Goal: Communication & Community: Answer question/provide support

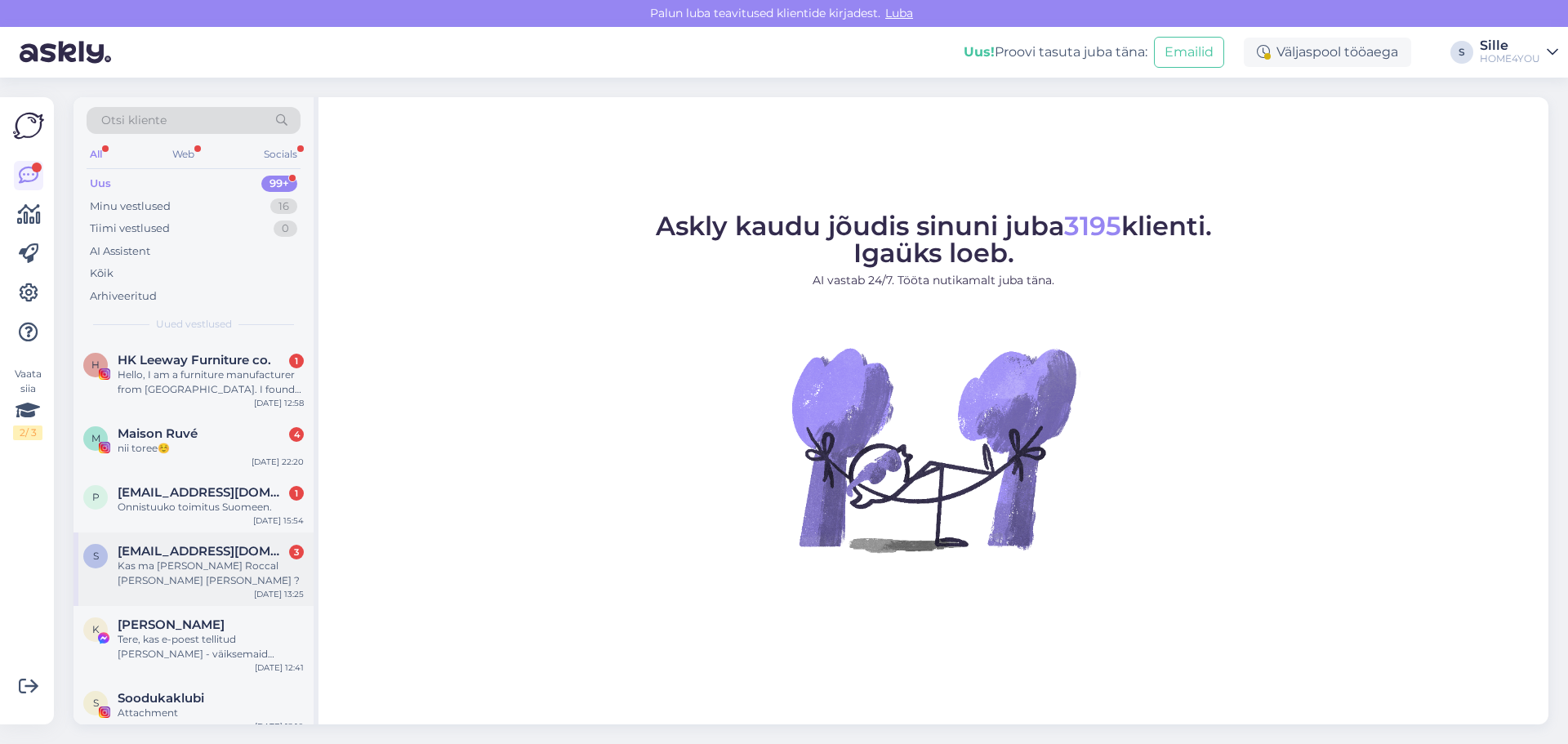
click at [171, 548] on span "[EMAIL_ADDRESS][DOMAIN_NAME]" at bounding box center [202, 550] width 170 height 15
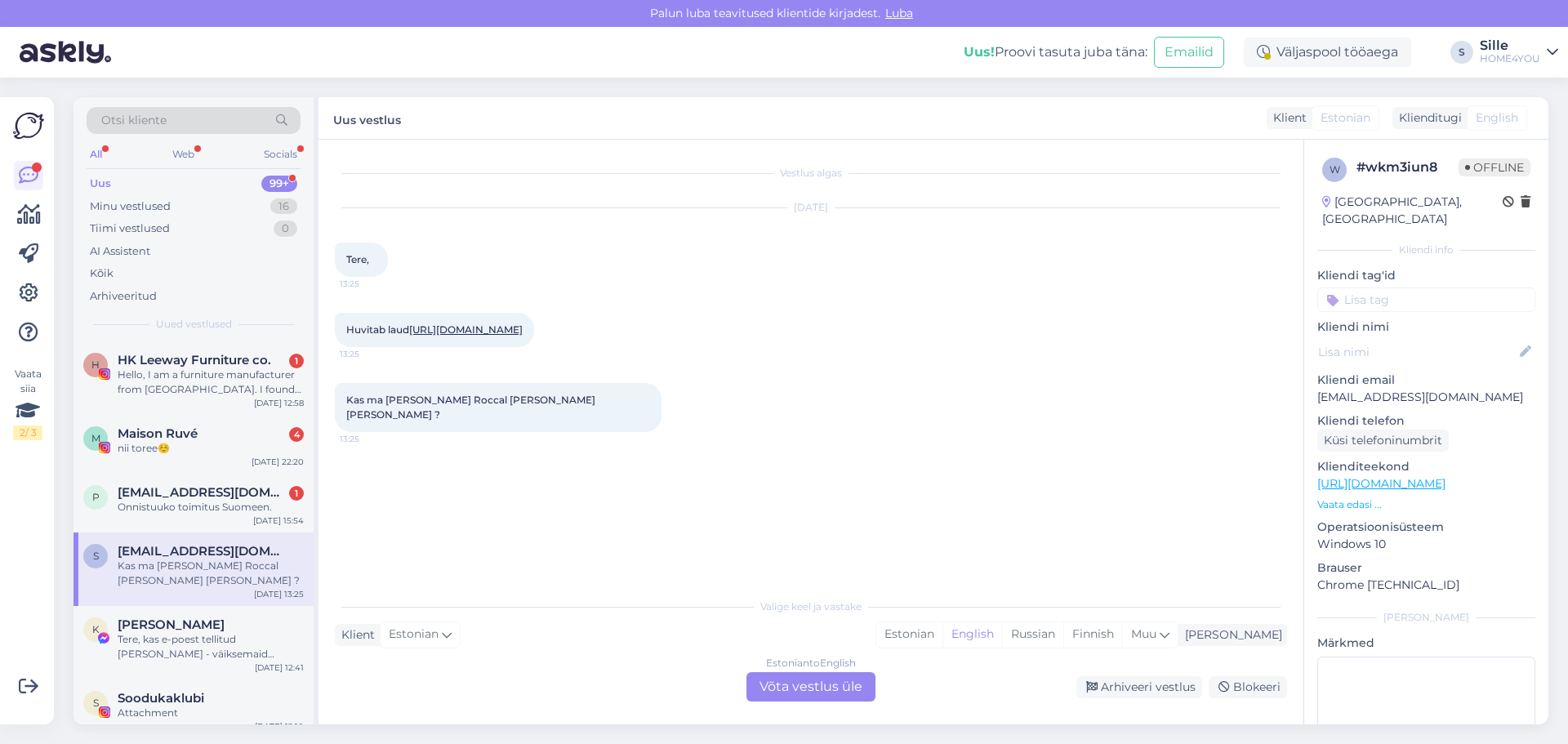
click at [780, 686] on div "Estonian to English Võta vestlus üle" at bounding box center [811, 686] width 129 height 29
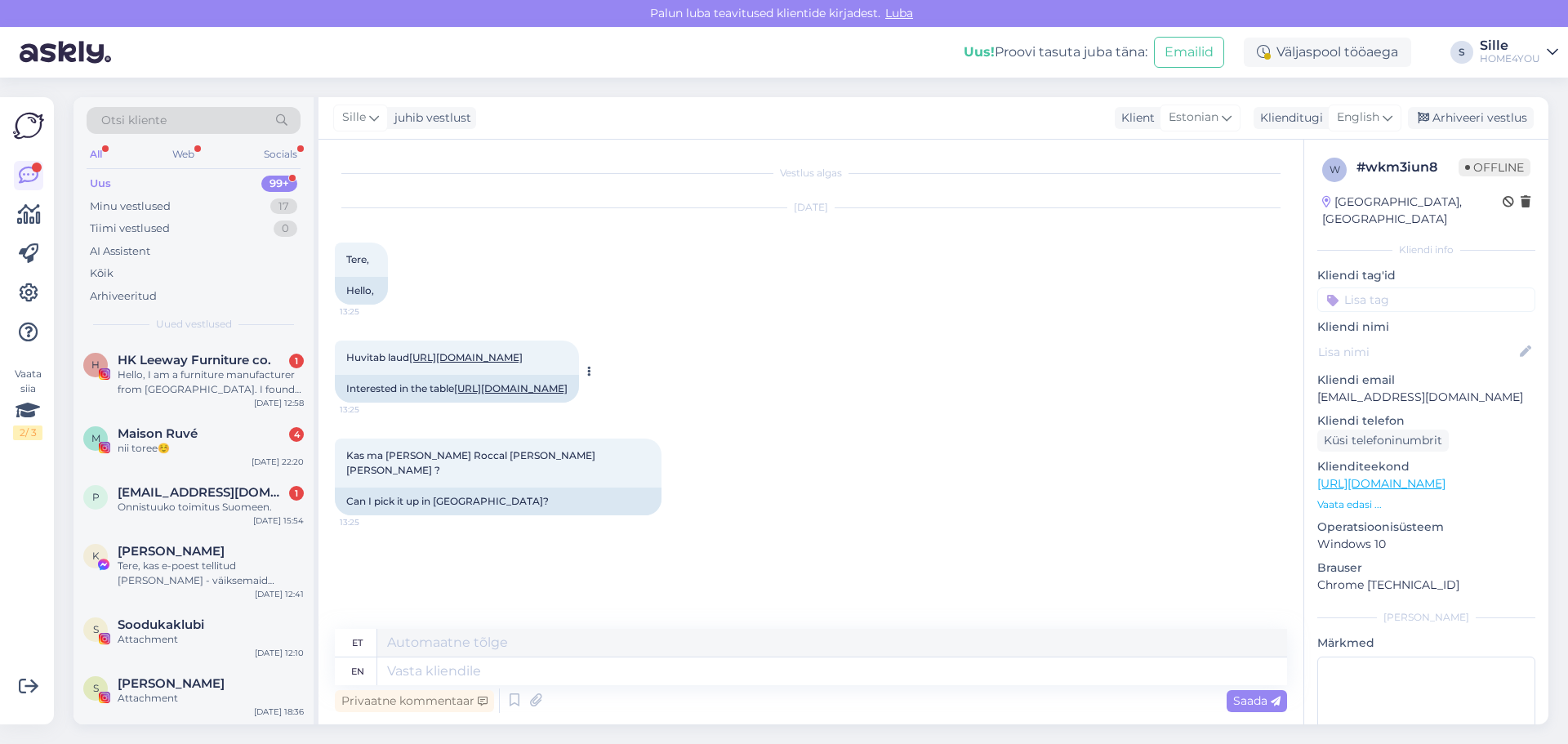
click at [579, 363] on div "Huvitab laud [URL][DOMAIN_NAME] 13:25" at bounding box center [457, 357] width 244 height 34
click at [579, 368] on div "Huvitab laud [URL][DOMAIN_NAME] 13:25" at bounding box center [457, 357] width 244 height 34
click at [506, 353] on link "[URL][DOMAIN_NAME]" at bounding box center [466, 357] width 113 height 12
click at [542, 672] on textarea at bounding box center [832, 671] width 910 height 27
type textarea "Tere"
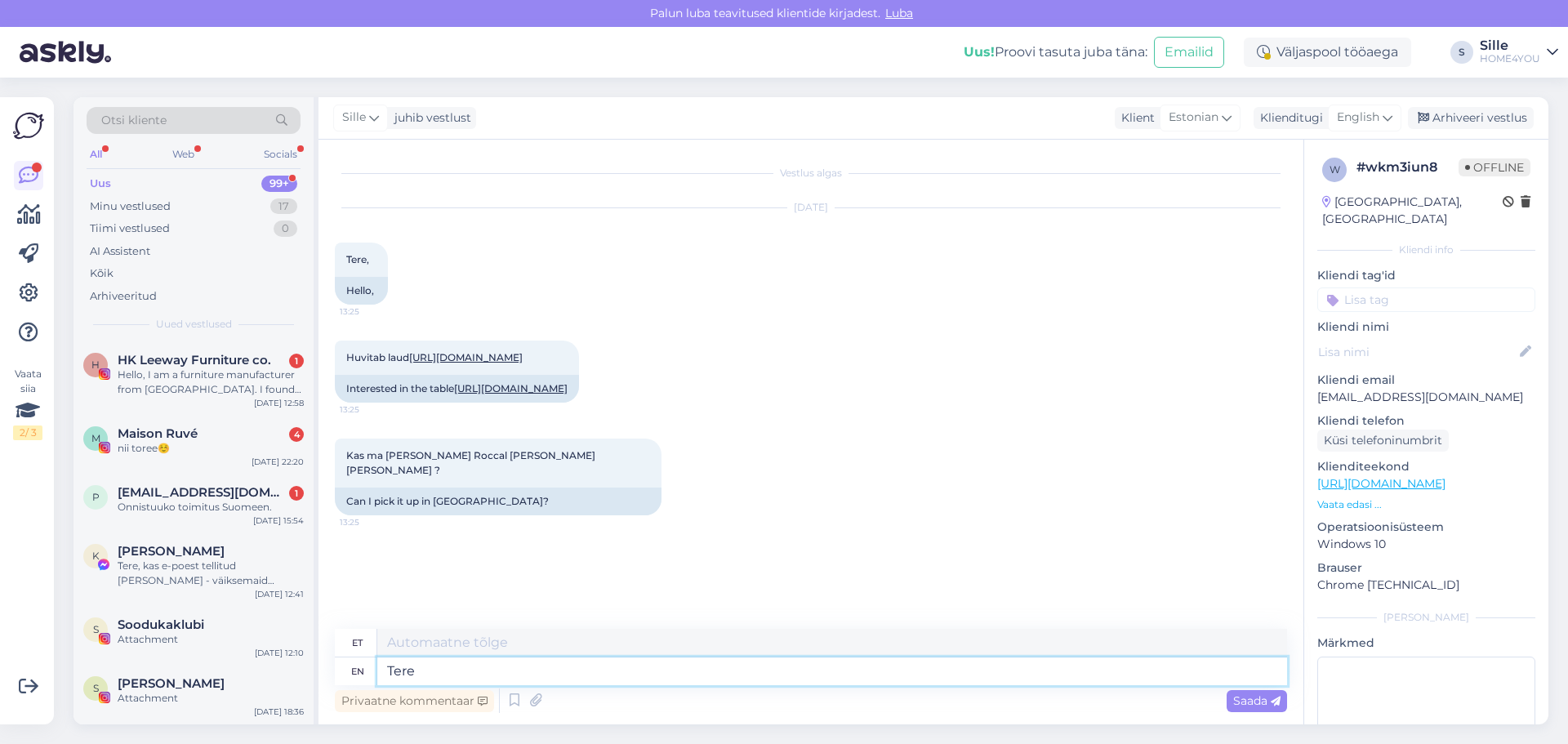
type textarea "Tere"
type textarea "Tere,"
type textarea "Tere, RoccaAl M"
type textarea "Tere, RoccaAl"
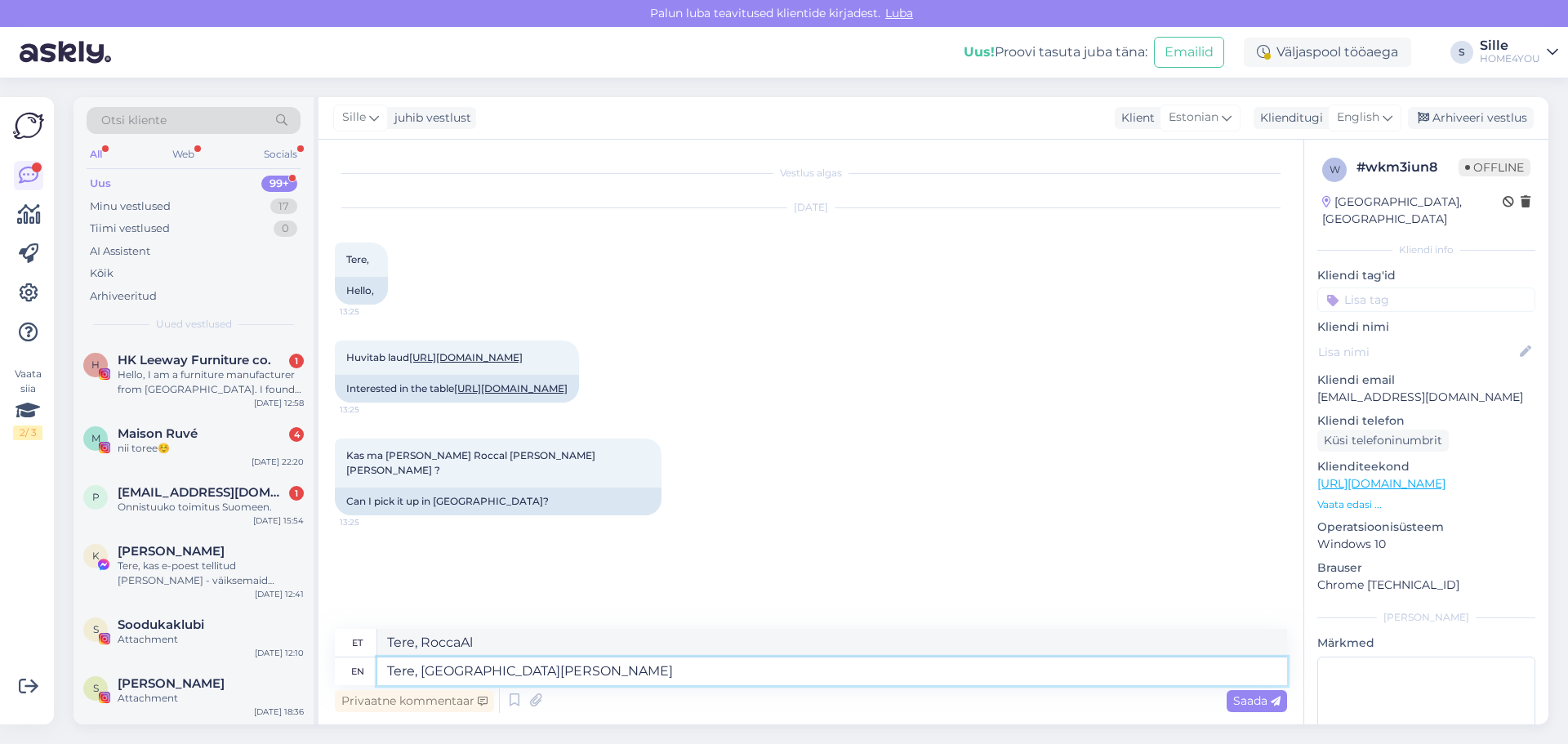
type textarea "Tere, RoccaAl [PERSON_NAME] o"
type textarea "Tere, [GEOGRAPHIC_DATA][PERSON_NAME]"
type textarea "Tere, [GEOGRAPHIC_DATA][PERSON_NAME] on"
type textarea "Tere, RoccaAl [PERSON_NAME] [PERSON_NAME]"
type textarea "Tere, [GEOGRAPHIC_DATA][PERSON_NAME] on [PERSON_NAME]"
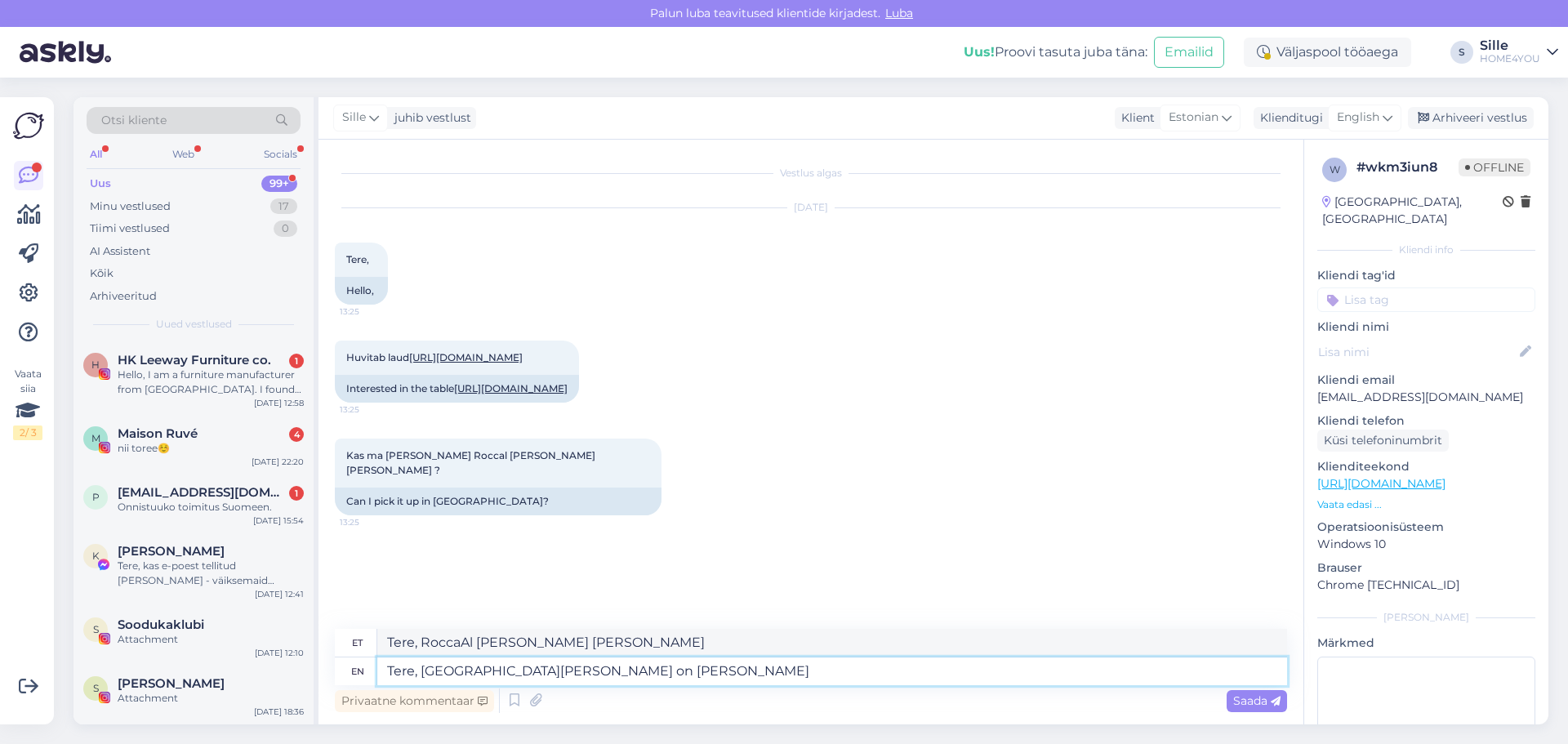
type textarea "Tere, RoccaAl [PERSON_NAME] laupäeval"
type textarea "Tere, [GEOGRAPHIC_DATA][PERSON_NAME] on lauajalg"
type textarea "Tere, [GEOGRAPHIC_DATA][PERSON_NAME] on lauajalg näidis"
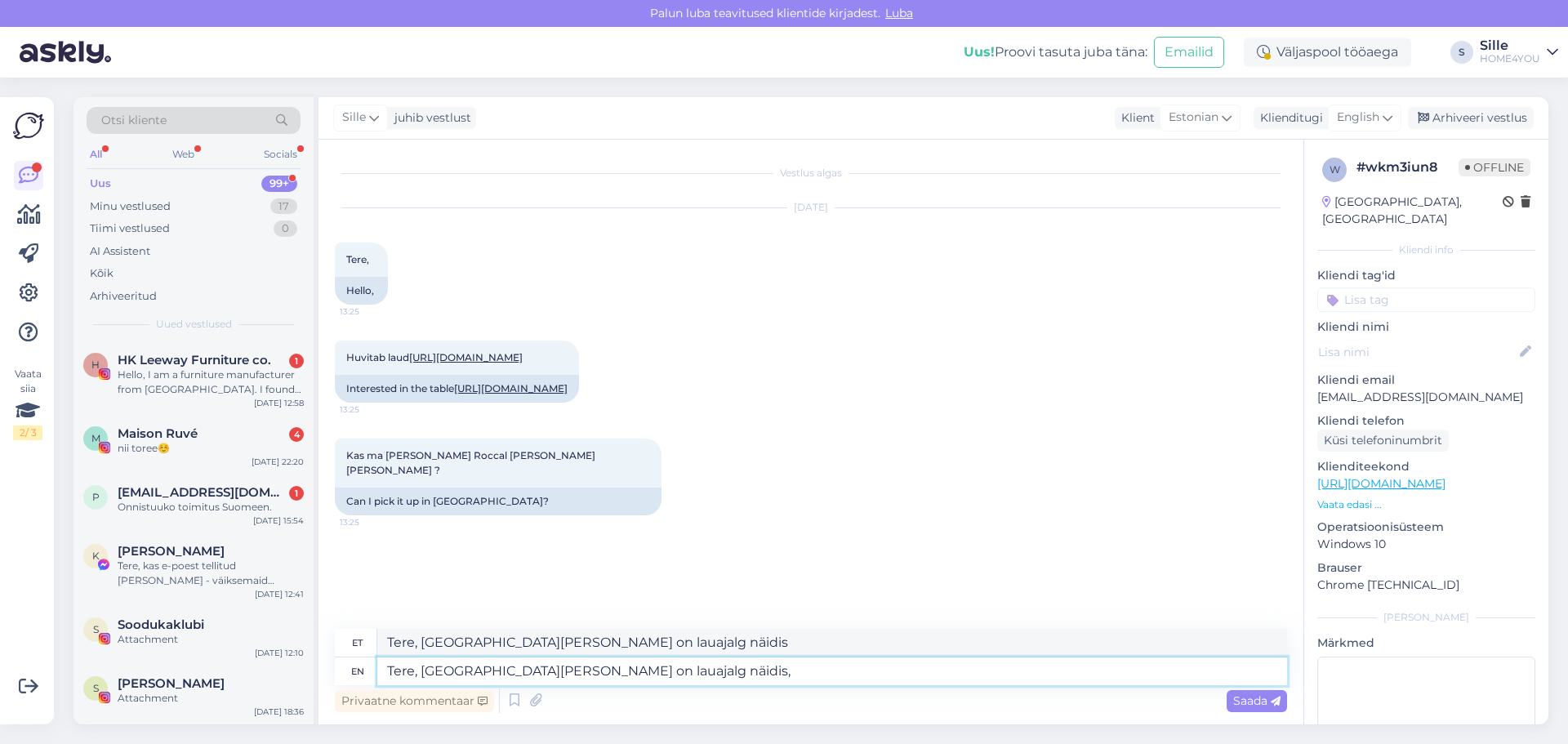
type textarea "Tere, [GEOGRAPHIC_DATA][PERSON_NAME] on lauajalg näidis,"
type textarea "Tere, [GEOGRAPHIC_DATA][PERSON_NAME] on lauajalg näidis, jkui"
type textarea "Tere, [GEOGRAPHIC_DATA][PERSON_NAME] on lauajalg näidis, jkui sees o"
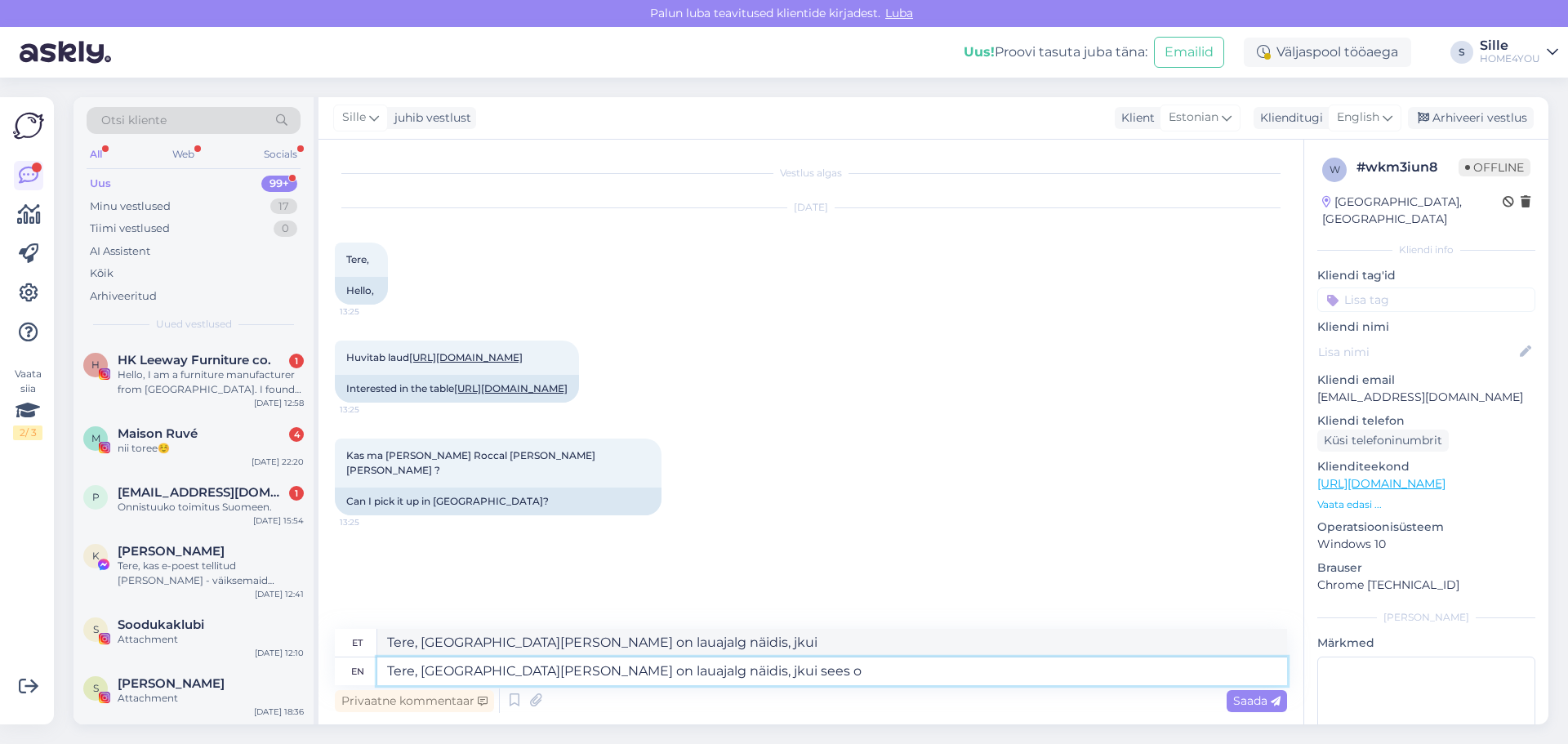
type textarea "Tere, [GEOGRAPHIC_DATA][PERSON_NAME] on lauajalg näidis, jkui sees"
type textarea "Tere, [GEOGRAPHIC_DATA][PERSON_NAME] on lauajalg näidis, jkui sees obib s"
type textarea "Tere, [GEOGRAPHIC_DATA][PERSON_NAME] on lauajalg näidis, jkui sees obib"
type textarea "Tere, RoccaAl [PERSON_NAME] on lauajalg näidis, jkui sees obib saate"
type textarea "Tere, RoccaAl [PERSON_NAME] on lauajalg näidis, jkui sees obib saates"
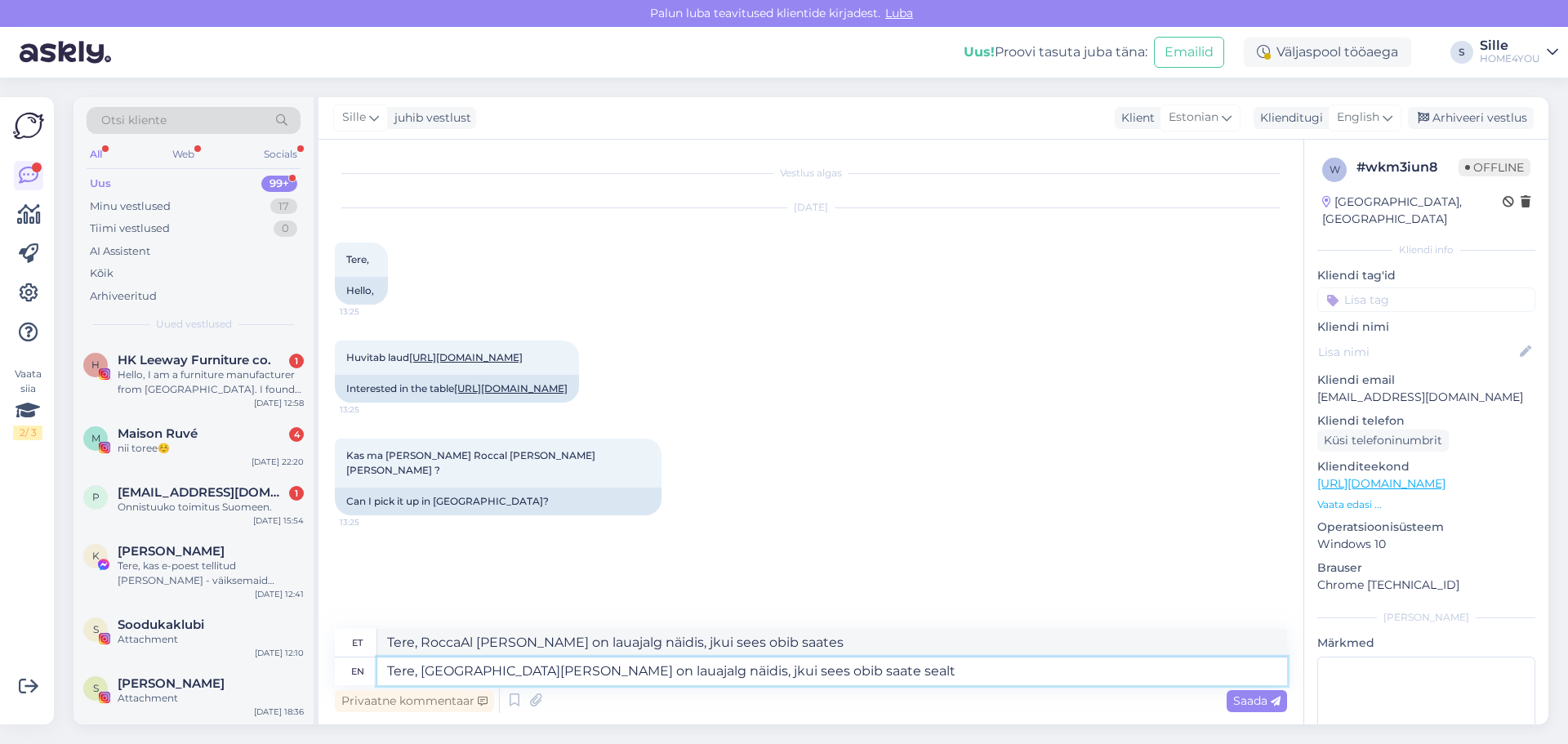
type textarea "Tere, [GEOGRAPHIC_DATA][PERSON_NAME] on lauajalg näidis, jkui sees obib saate s…"
click at [465, 666] on textarea "Tere, [GEOGRAPHIC_DATA][PERSON_NAME] on lauajalg näidis, jkui sees obib saate s…" at bounding box center [832, 671] width 910 height 27
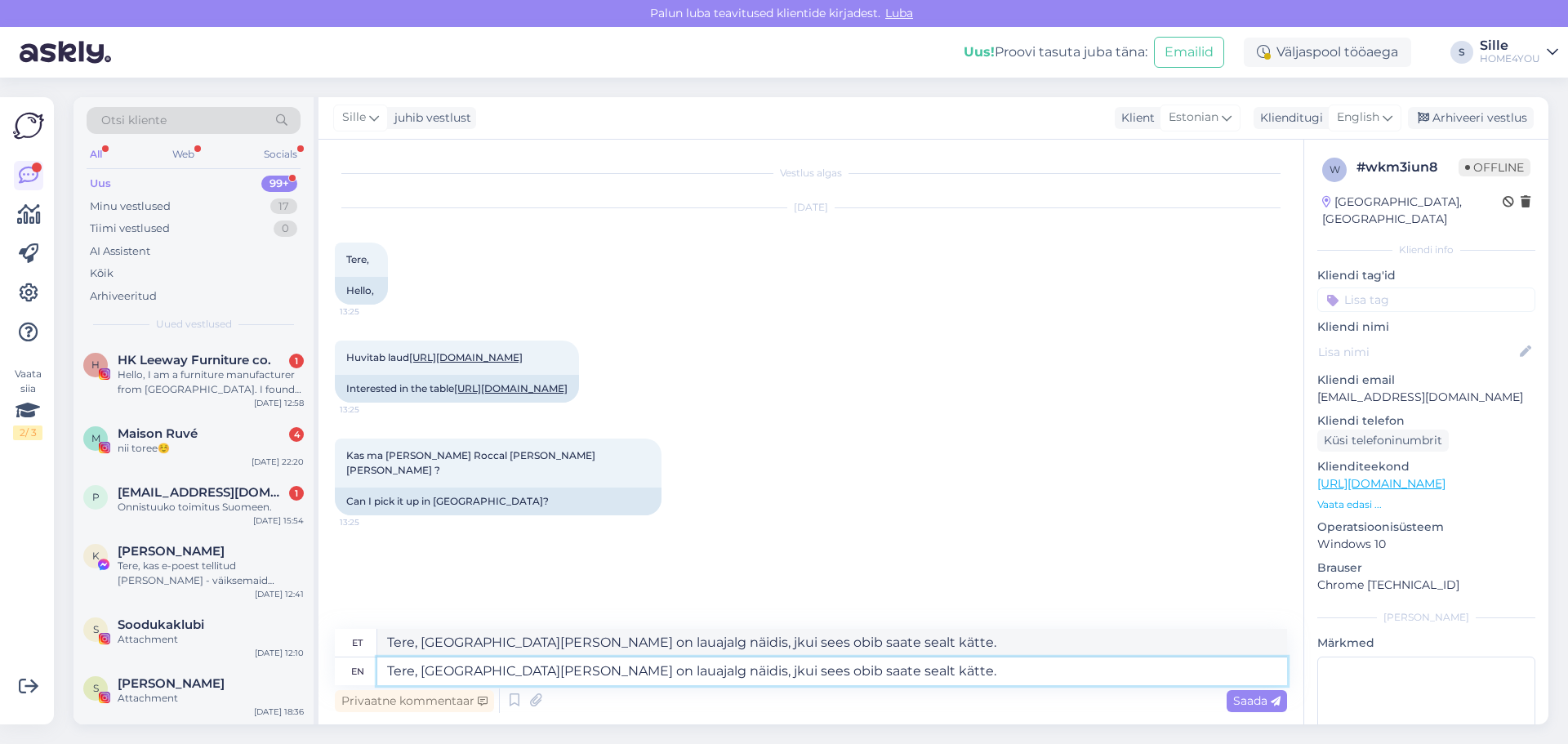
type textarea "Tere, [GEOGRAPHIC_DATA][PERSON_NAME] on lauajalg näidis, jkui sees obib saate s…"
drag, startPoint x: 697, startPoint y: 735, endPoint x: 774, endPoint y: 740, distance: 77.2
click at [698, 735] on div "Otsi kliente All Web Socials Uus 99+ Minu vestlused 17 Tiimi vestlused 0 AI Ass…" at bounding box center [816, 411] width 1504 height 666
type textarea "Tere, [GEOGRAPHIC_DATA][PERSON_NAME] on lauajalg näidis, jkui sees obib saate s…"
click at [902, 669] on textarea "Tere, [GEOGRAPHIC_DATA][PERSON_NAME] on lauajalg näidis, jkui sees obib saate s…" at bounding box center [832, 671] width 910 height 27
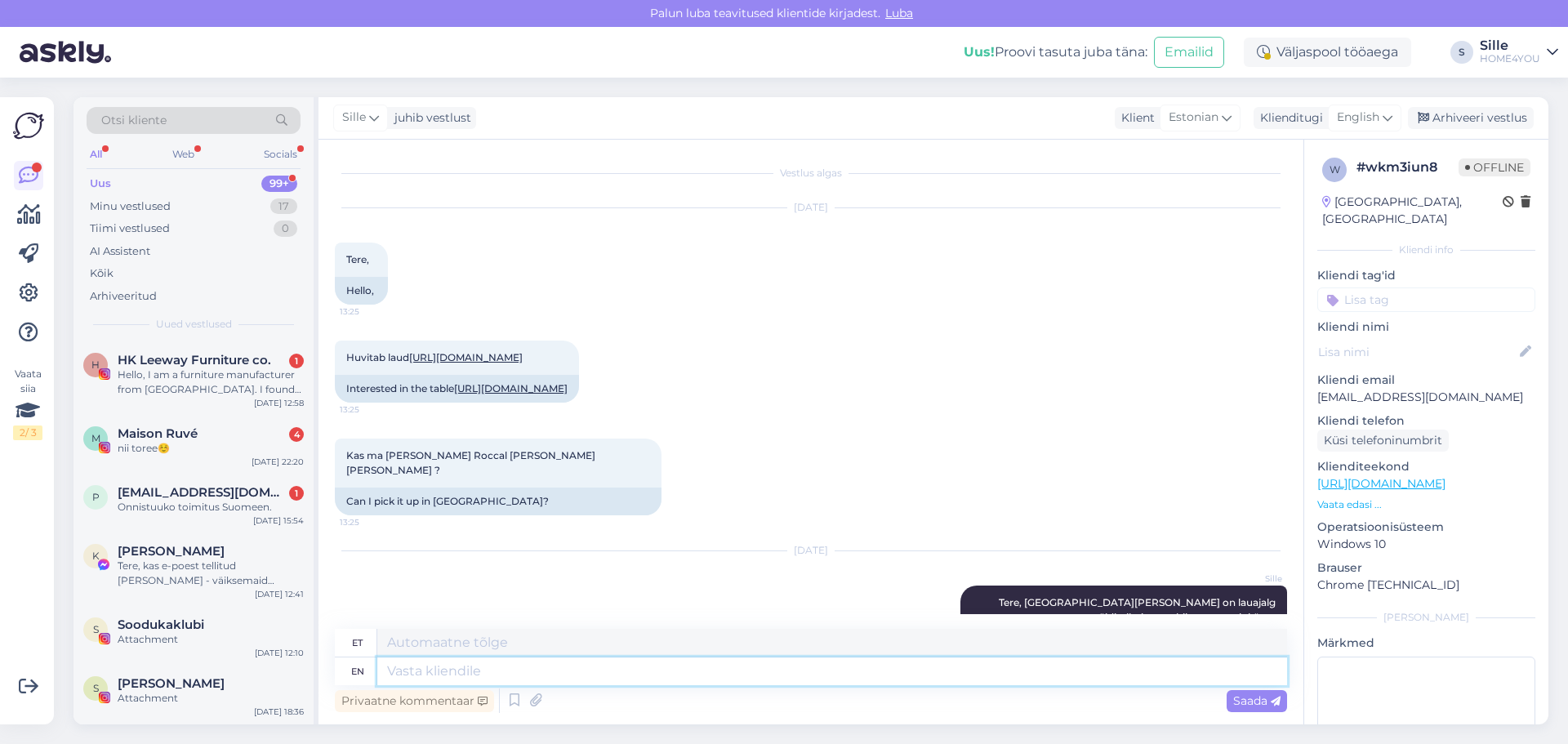
scroll to position [125, 0]
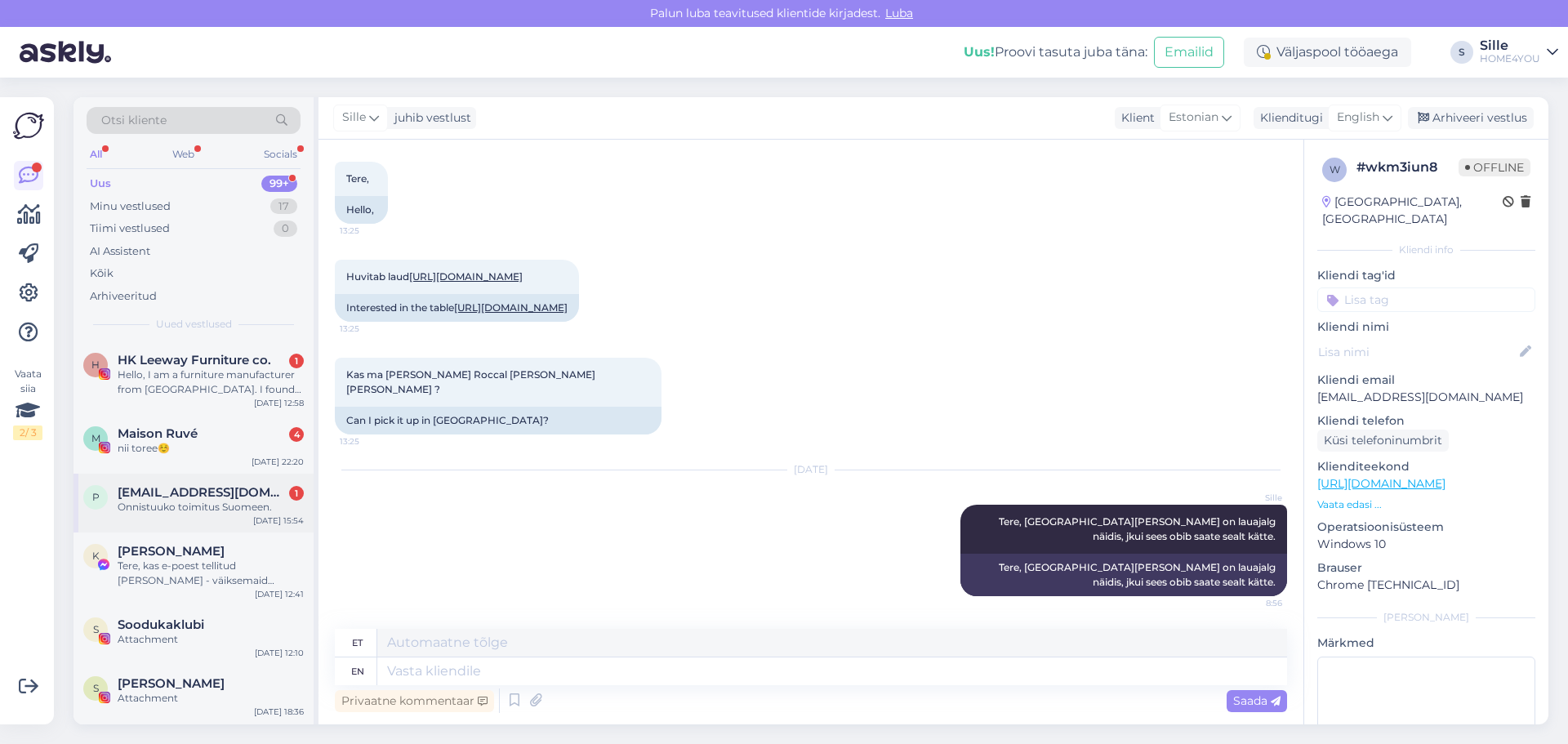
click at [184, 496] on span "[EMAIL_ADDRESS][DOMAIN_NAME]" at bounding box center [202, 492] width 170 height 15
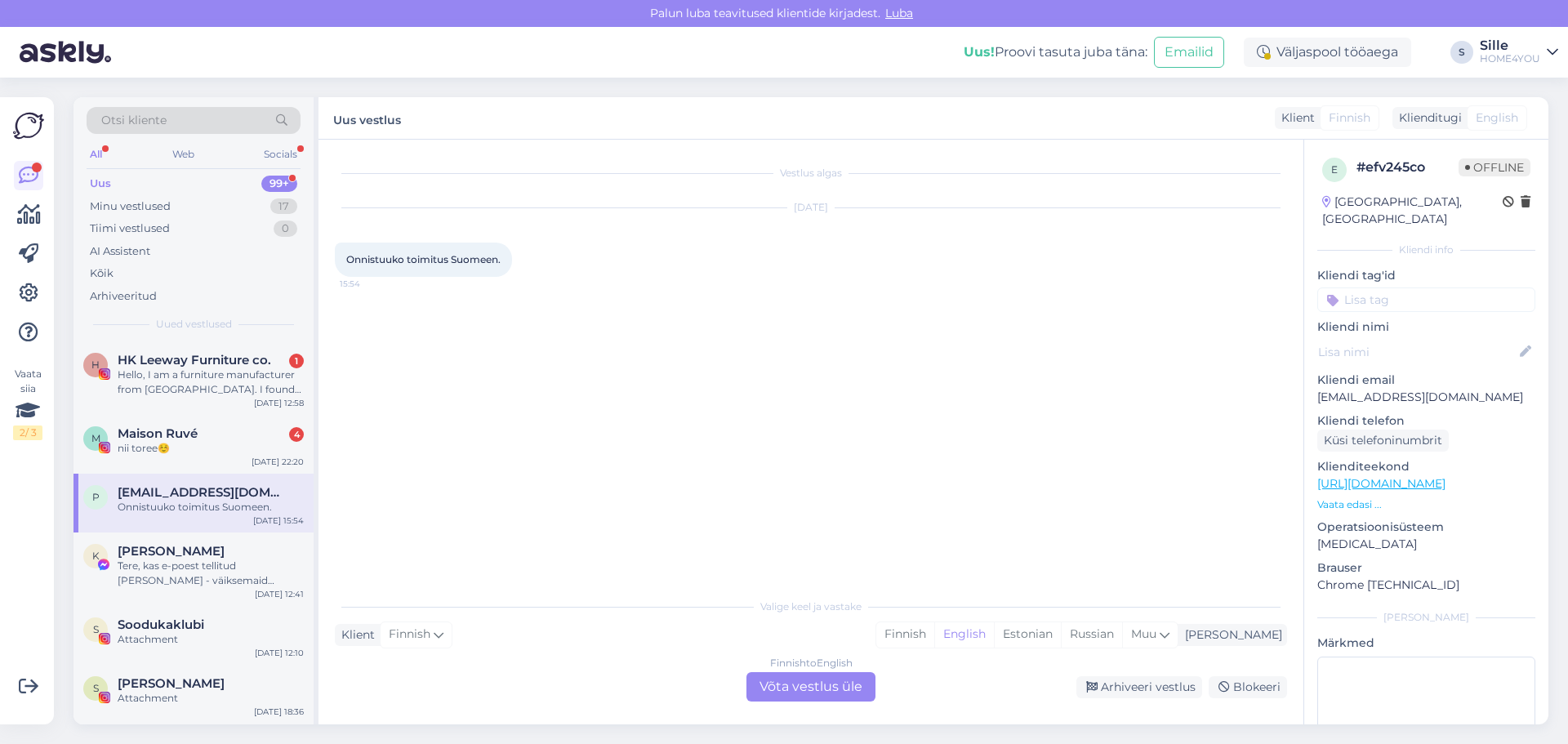
click at [844, 688] on div "Finnish to English Võta vestlus üle" at bounding box center [811, 686] width 129 height 29
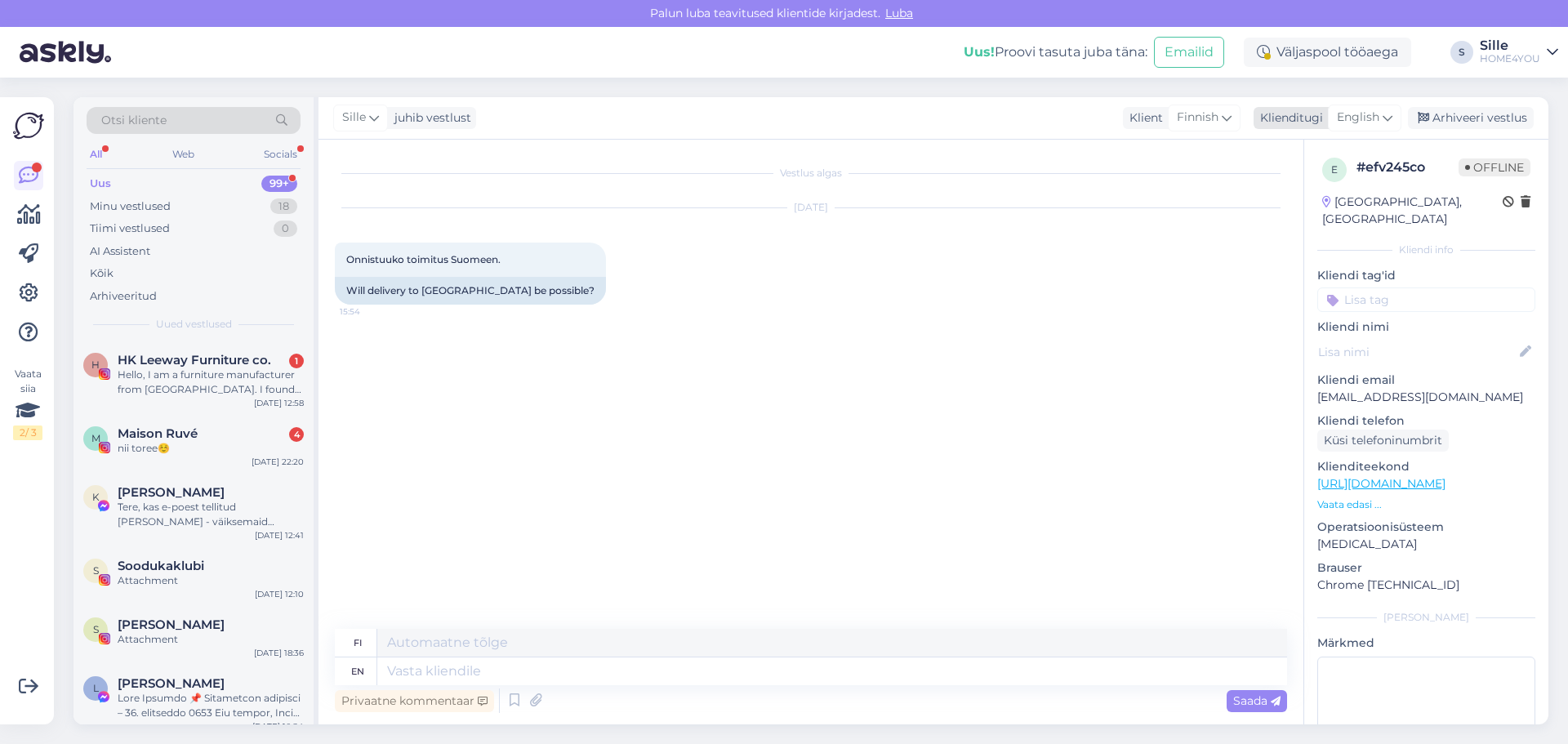
click at [1370, 122] on span "English" at bounding box center [1358, 118] width 42 height 18
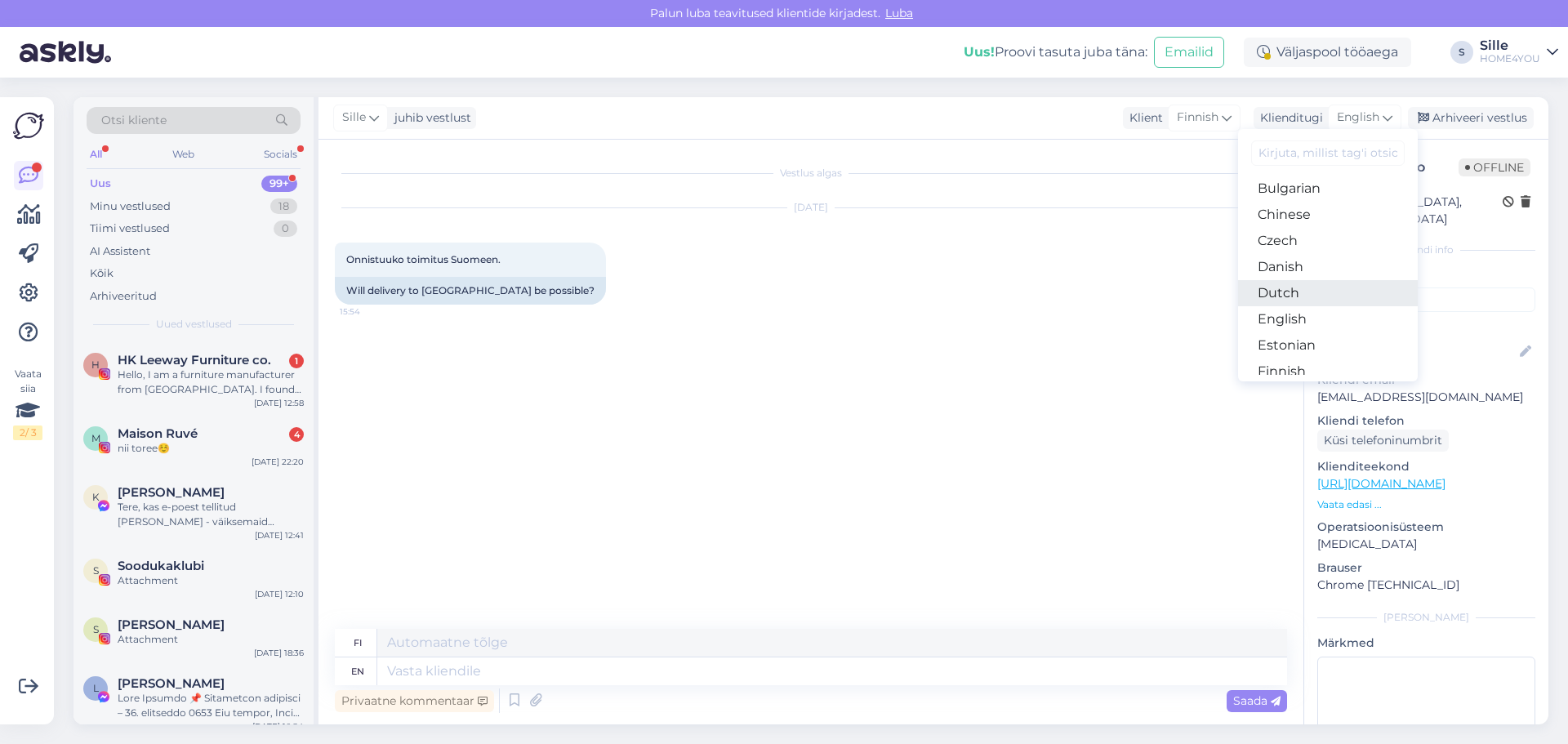
scroll to position [81, 0]
click at [1289, 315] on link "Estonian" at bounding box center [1328, 318] width 179 height 27
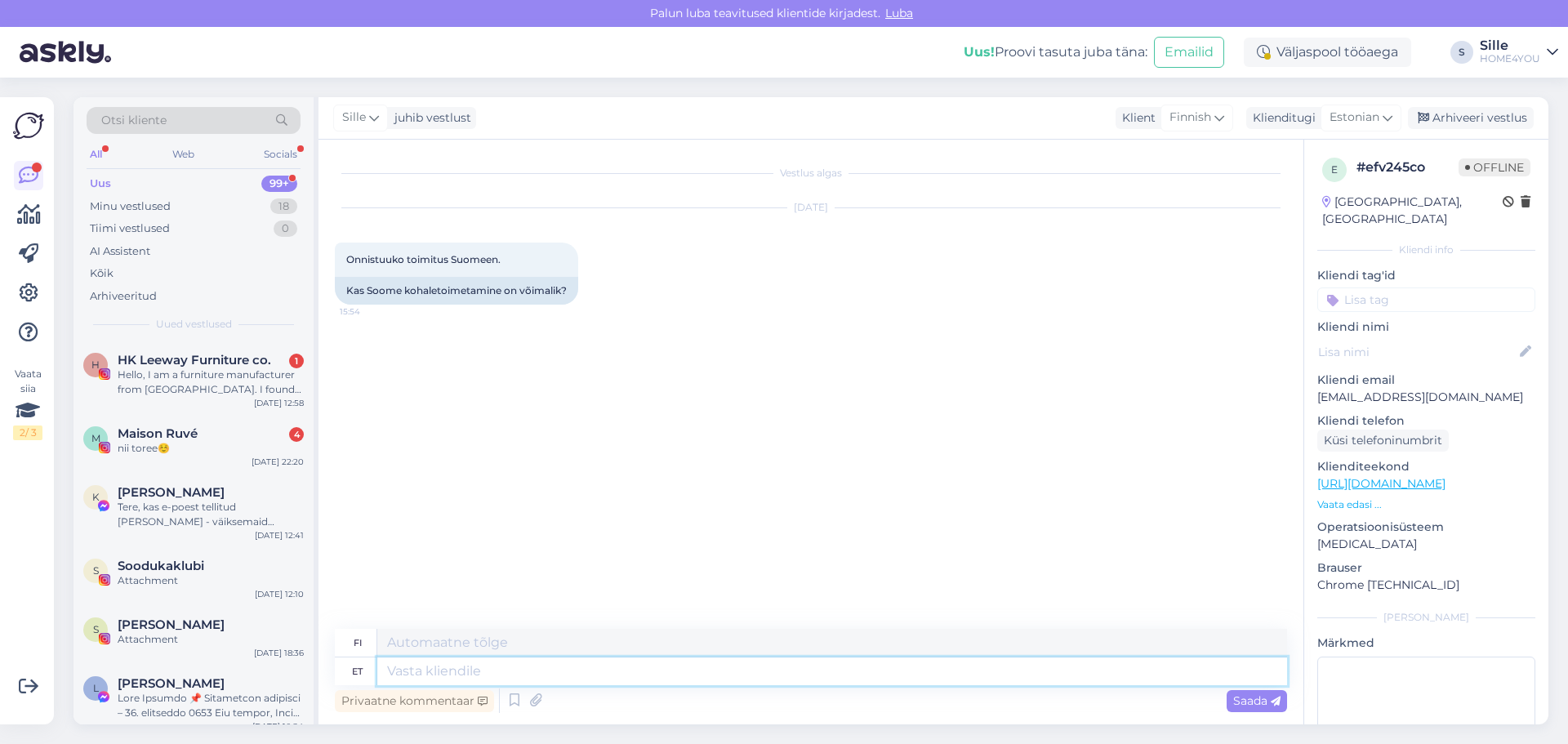
click at [499, 663] on textarea at bounding box center [832, 671] width 910 height 27
type textarea "Tere,"
type textarea "Hei,"
type textarea "Tere, SAoo"
type textarea "Hei, SAoo"
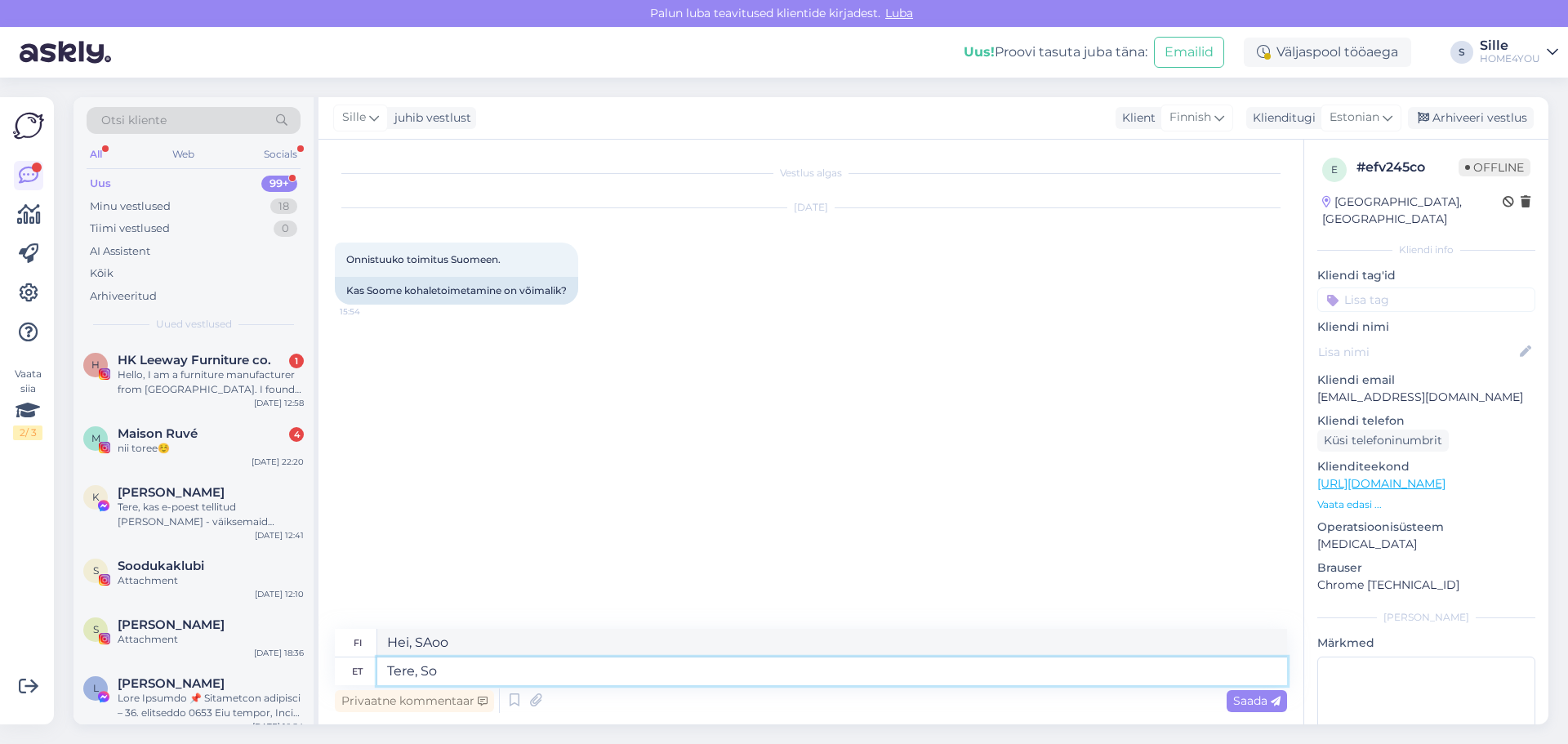
type textarea "Tere, Soo"
type textarea "Hei, S."
type textarea "Tere, [GEOGRAPHIC_DATA] so"
type textarea "Hei, [GEOGRAPHIC_DATA]"
type textarea "Tere, [GEOGRAPHIC_DATA] son m"
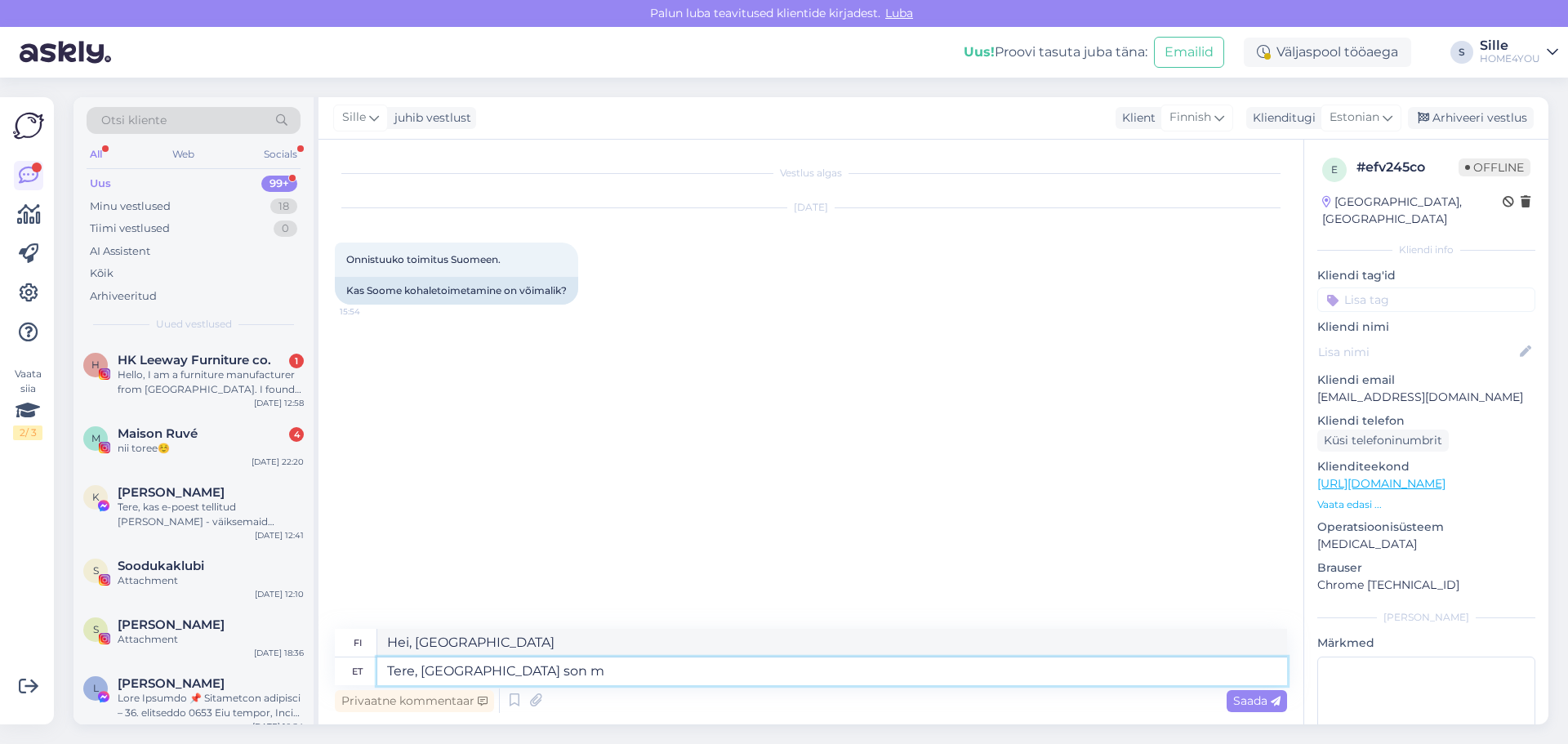
type textarea "[PERSON_NAME], [DEMOGRAPHIC_DATA] poika"
type textarea "Tere, [GEOGRAPHIC_DATA] son mie"
type textarea "[PERSON_NAME][GEOGRAPHIC_DATA] kotoisin [GEOGRAPHIC_DATA]."
type textarea "Tere, [GEOGRAPHIC_DATA] son meil edasimüüjad."
type textarea "Hei, meillä on jälleenmyyjiä [GEOGRAPHIC_DATA]."
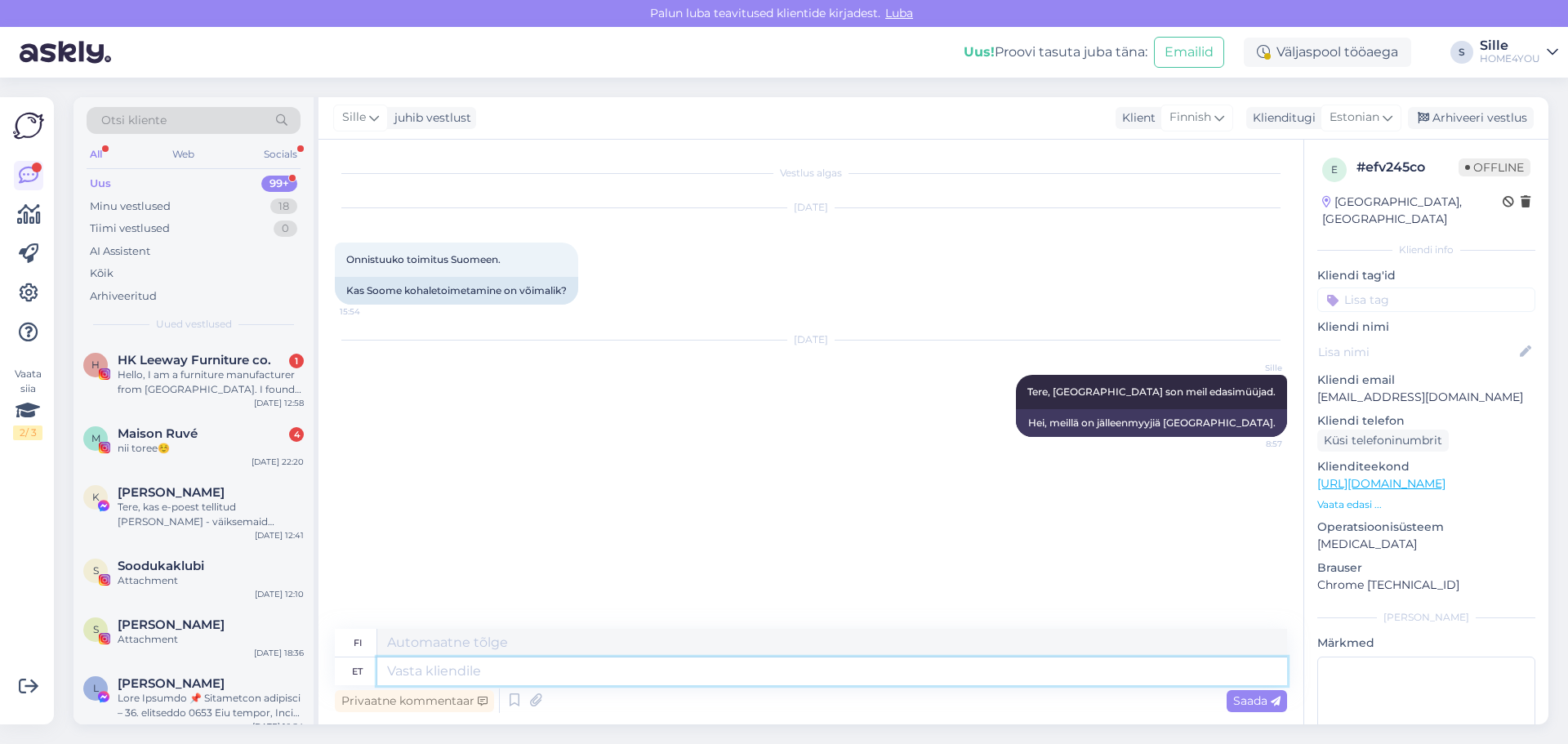
click at [769, 668] on textarea at bounding box center [832, 671] width 910 height 27
click at [173, 270] on div "Kõik" at bounding box center [194, 274] width 214 height 23
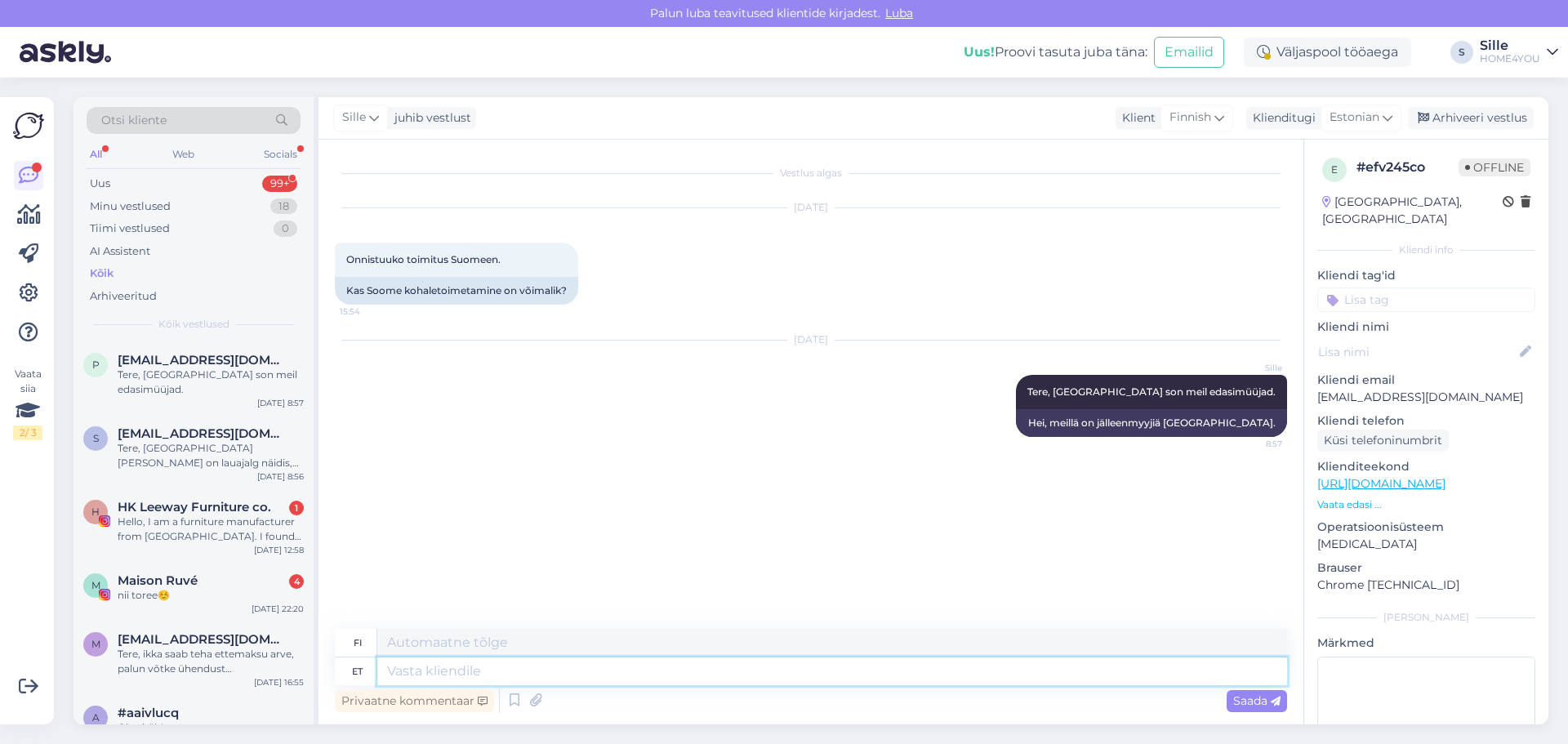
click at [653, 674] on textarea at bounding box center [832, 671] width 910 height 27
paste textarea "[URL][DOMAIN_NAME]"
type textarea "[URL][DOMAIN_NAME]"
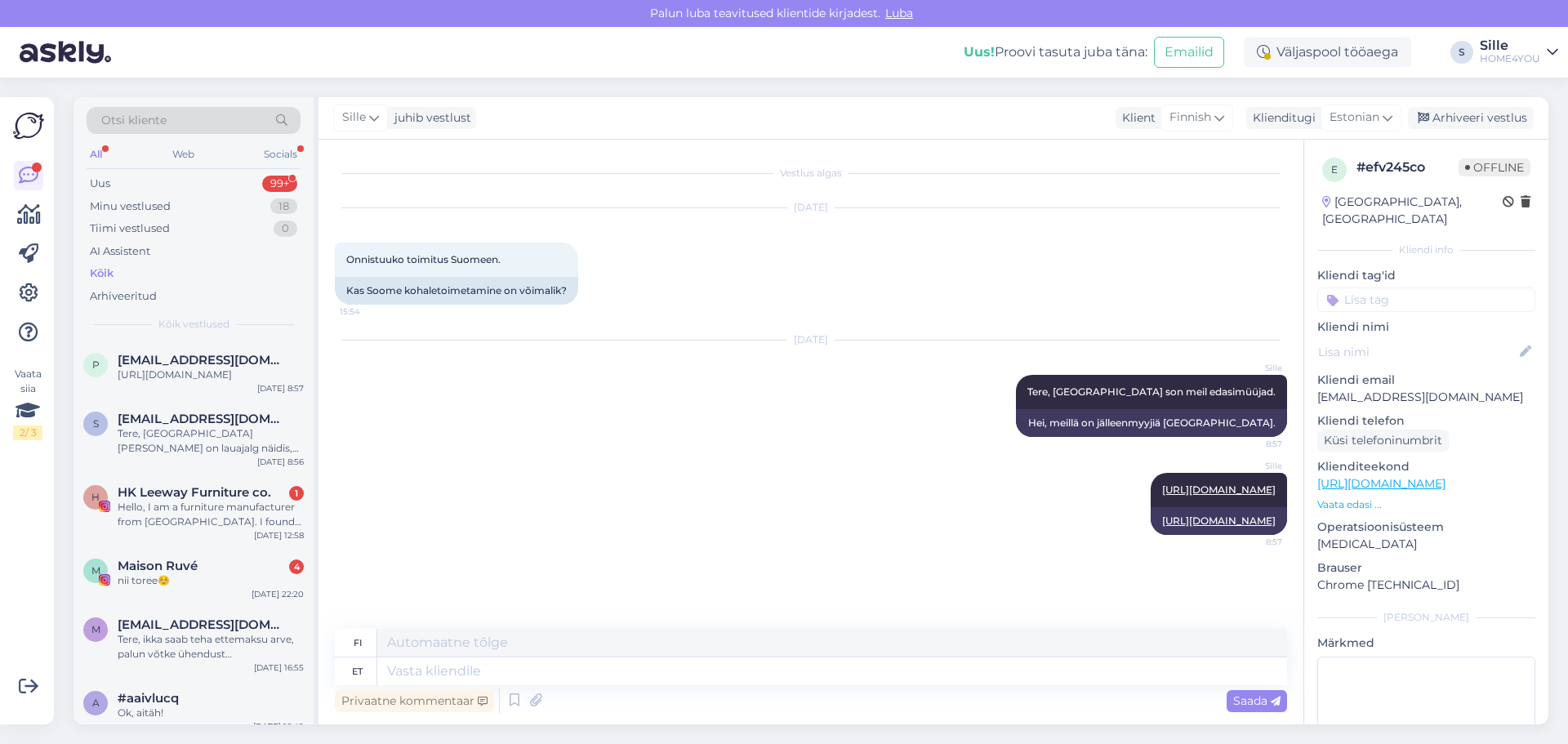
click at [682, 703] on div "Privaatne kommentaar Saada" at bounding box center [811, 700] width 952 height 31
click at [636, 670] on textarea at bounding box center [832, 671] width 910 height 27
paste textarea "[URL][DOMAIN_NAME]"
type textarea "[URL][DOMAIN_NAME]"
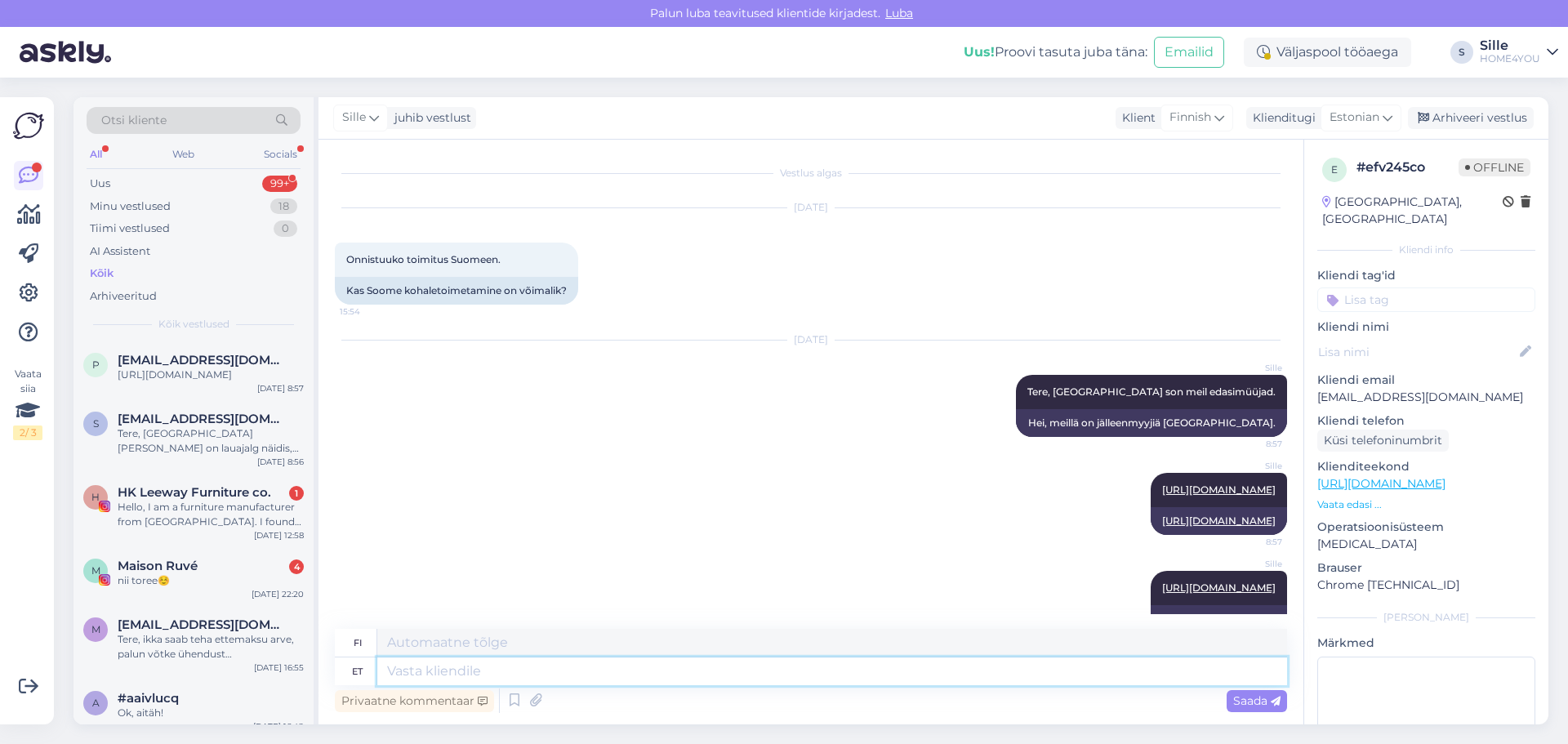
scroll to position [37, 0]
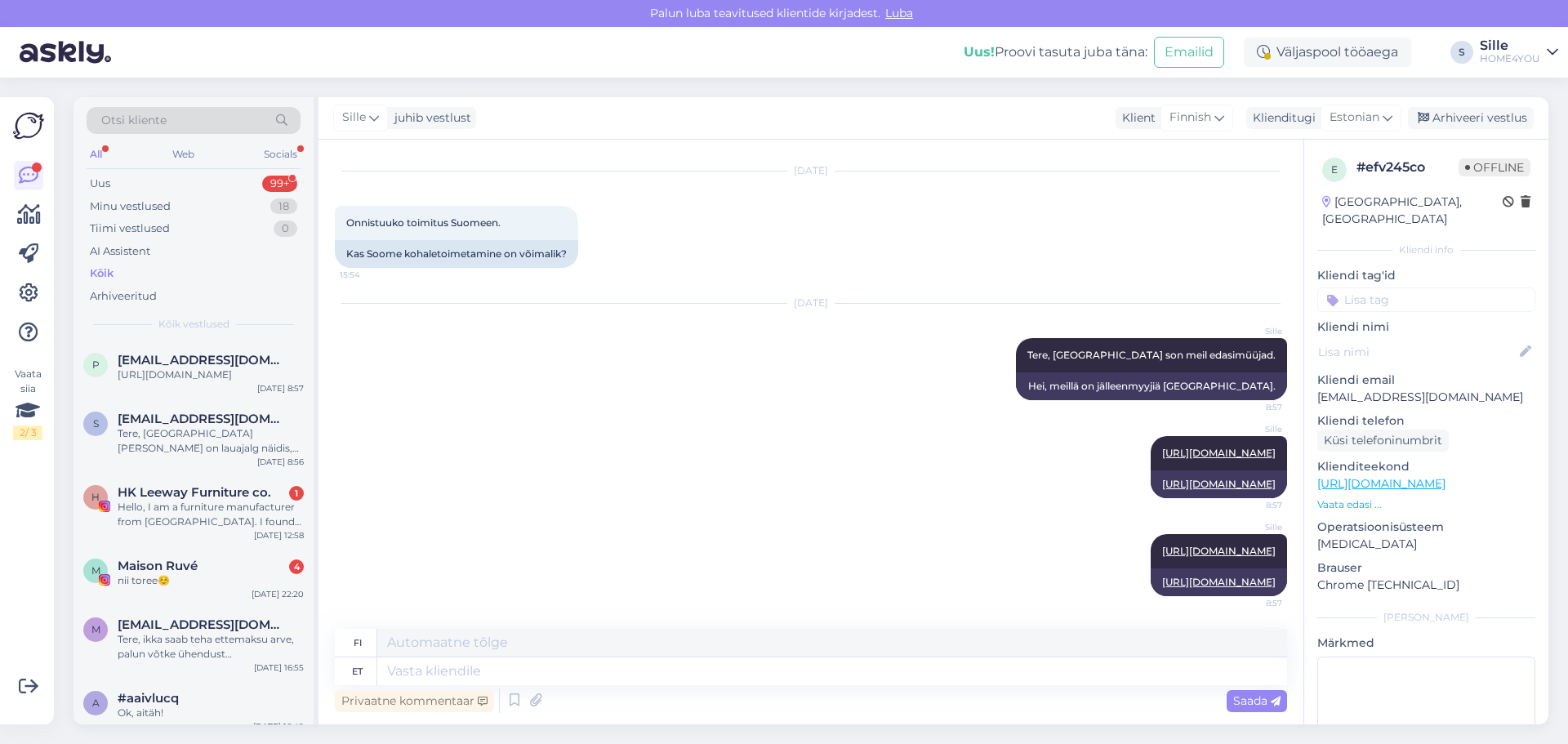
click at [600, 699] on div "Privaatne kommentaar Saada" at bounding box center [811, 700] width 952 height 31
click at [595, 661] on textarea at bounding box center [832, 671] width 910 height 27
paste textarea "[URL][DOMAIN_NAME]"
type textarea "[URL][DOMAIN_NAME]"
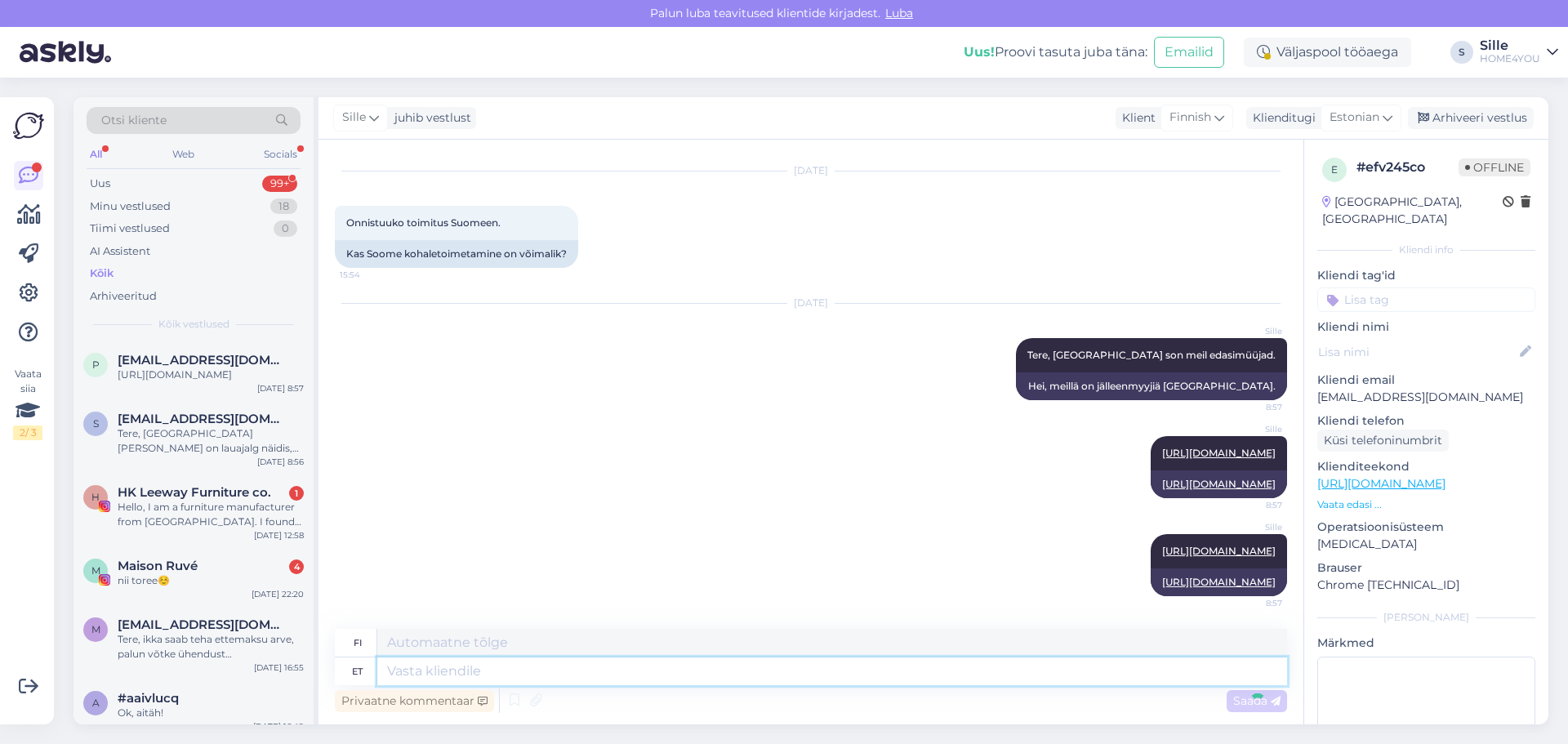
scroll to position [134, 0]
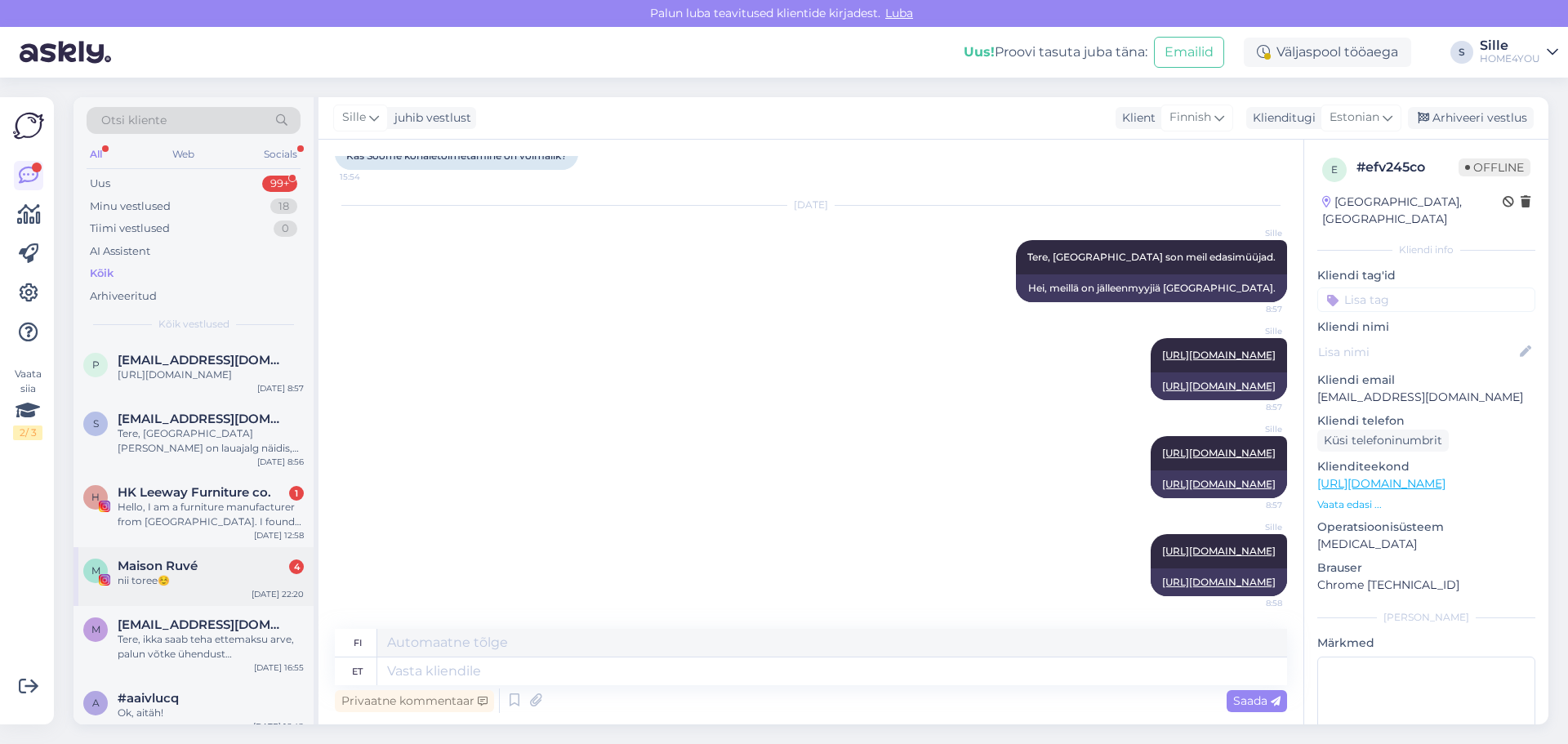
click at [255, 554] on div "M Maison Ruvé 4 nii toree☺️ [DATE] 22:20" at bounding box center [194, 576] width 240 height 59
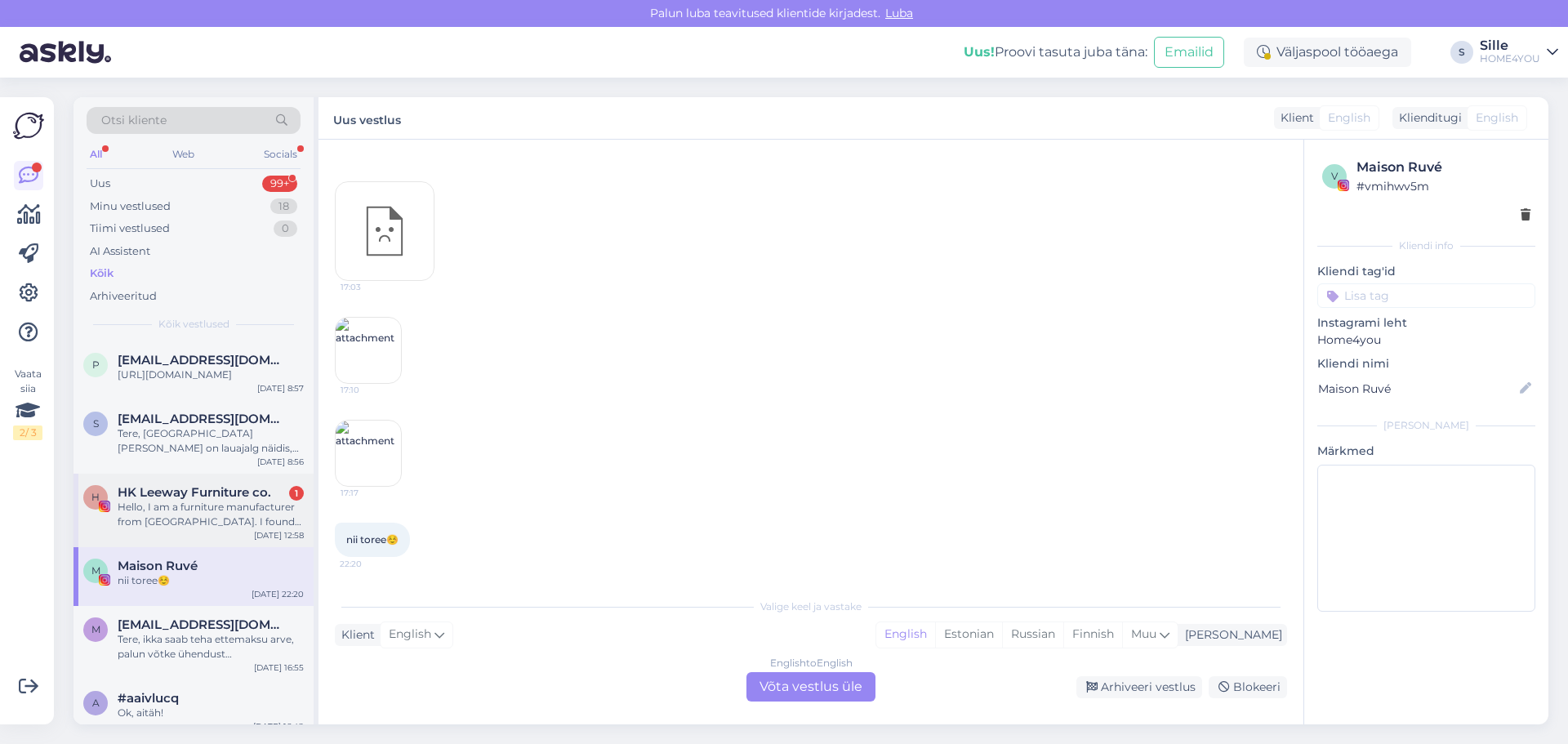
scroll to position [0, 0]
click at [258, 497] on span "HK Leeway Furniture co." at bounding box center [194, 492] width 154 height 15
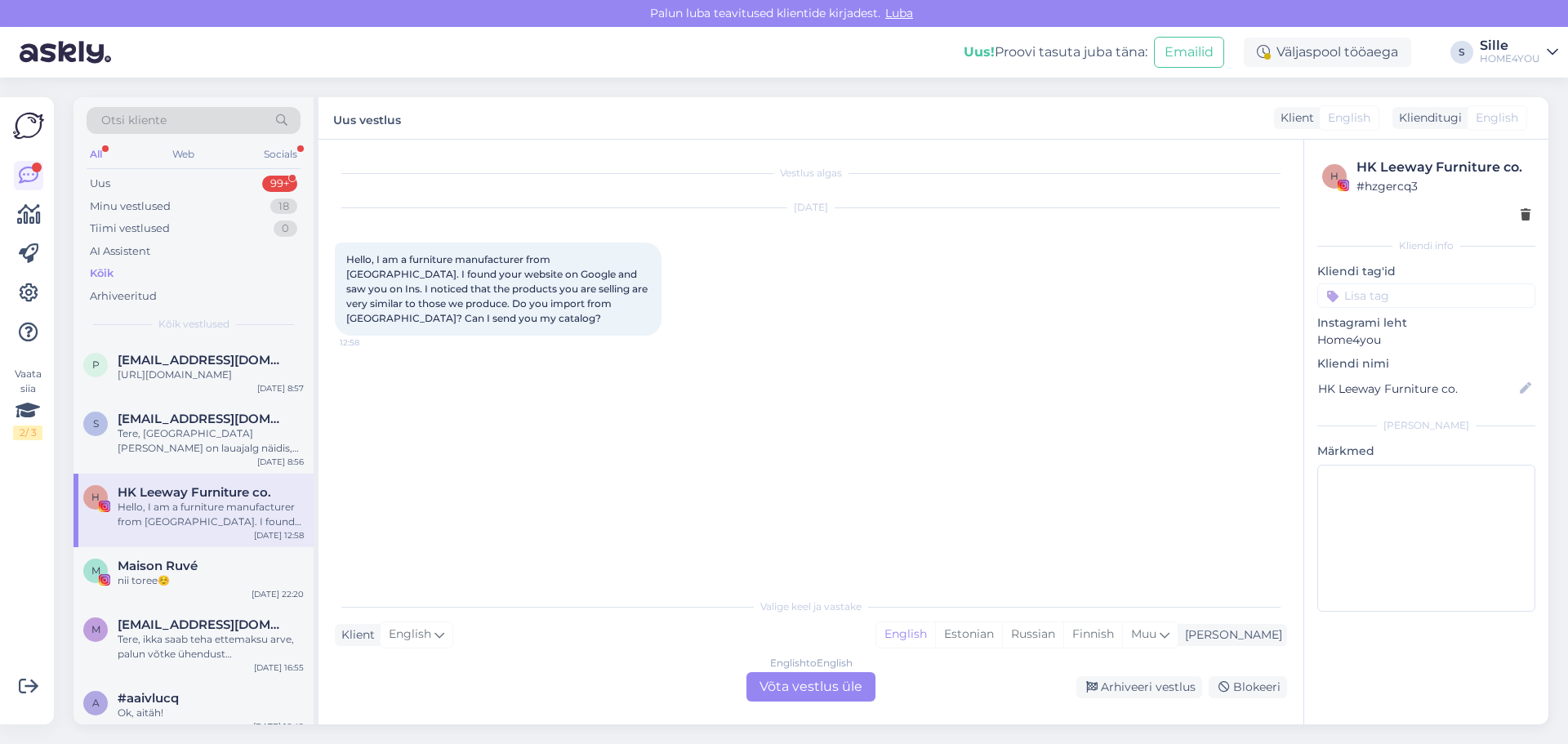
click at [102, 275] on div "Kõik" at bounding box center [102, 273] width 24 height 16
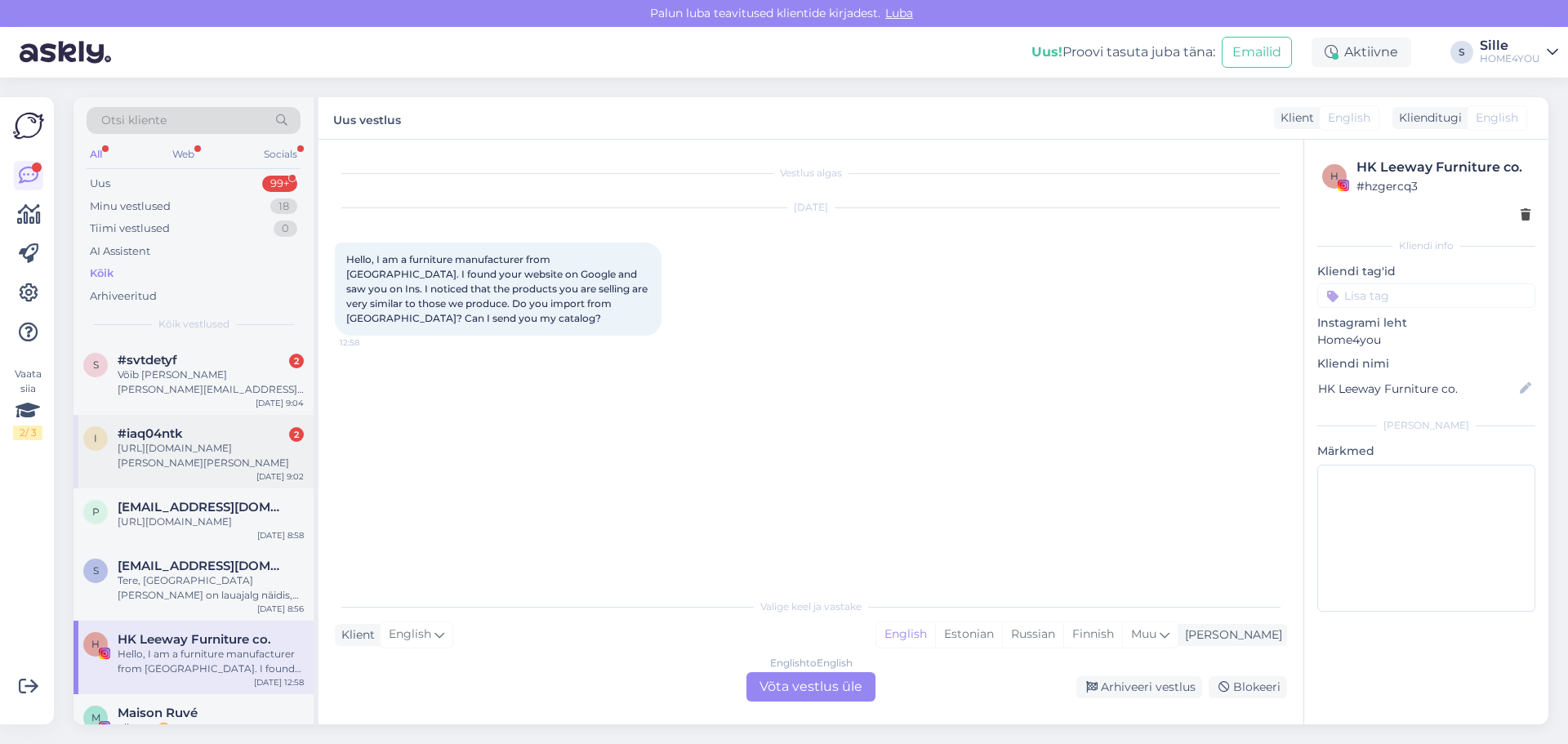
click at [217, 431] on div "#iaq04ntk 2" at bounding box center [210, 433] width 186 height 15
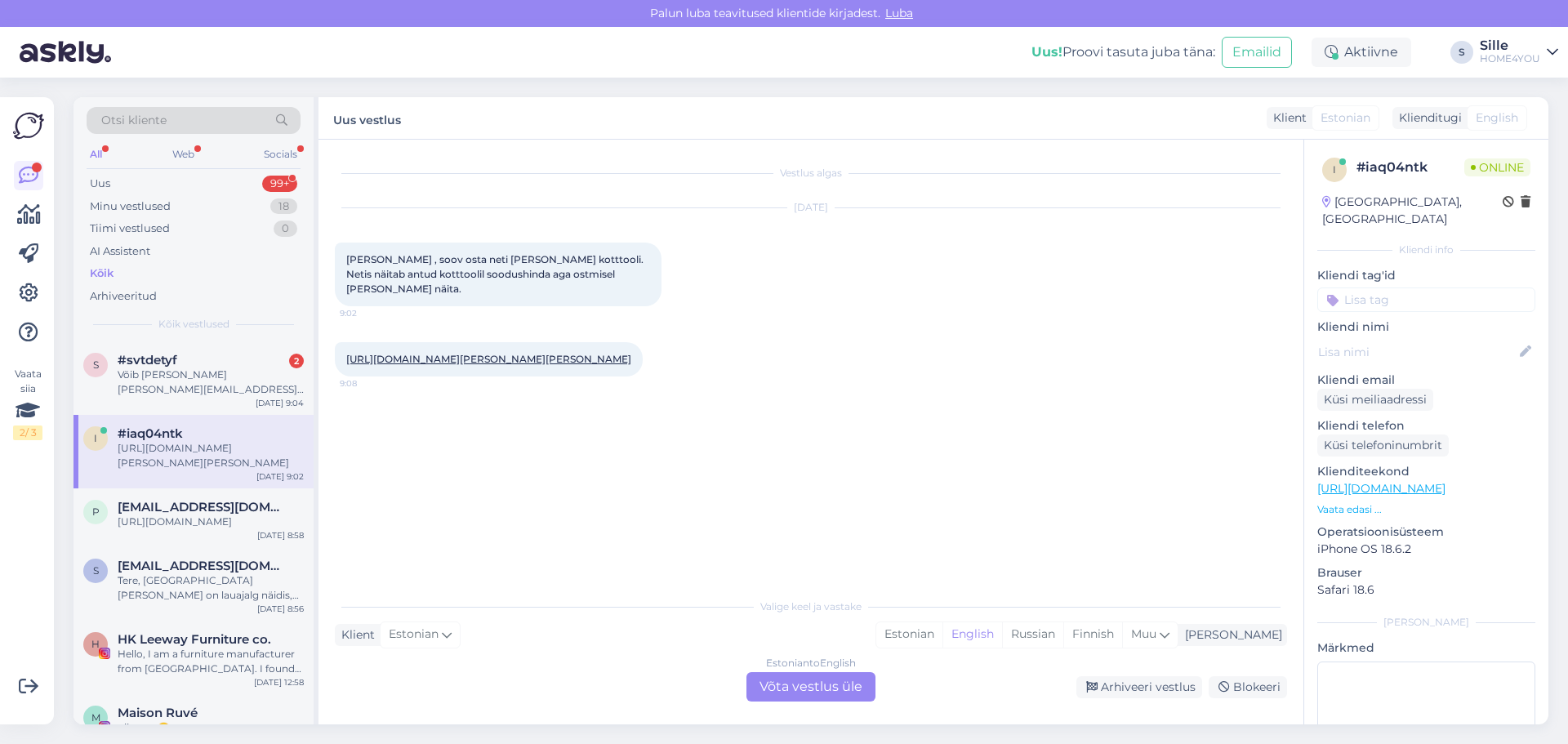
click at [406, 353] on link "[URL][DOMAIN_NAME][PERSON_NAME][PERSON_NAME]" at bounding box center [489, 359] width 285 height 12
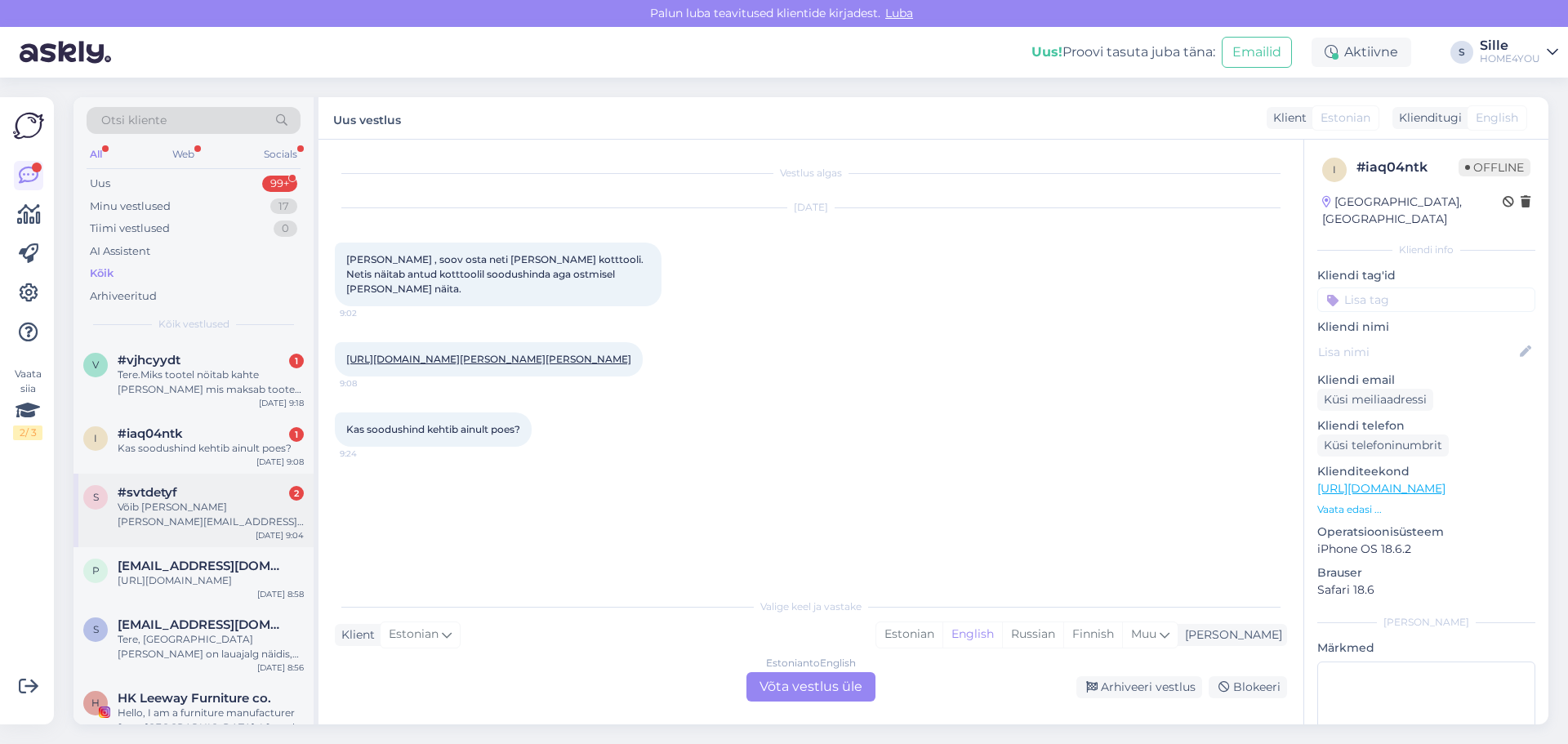
click at [124, 500] on div "Võib [PERSON_NAME] [PERSON_NAME][EMAIL_ADDRESS][DOMAIN_NAME] aadressile, paista…" at bounding box center [210, 513] width 186 height 29
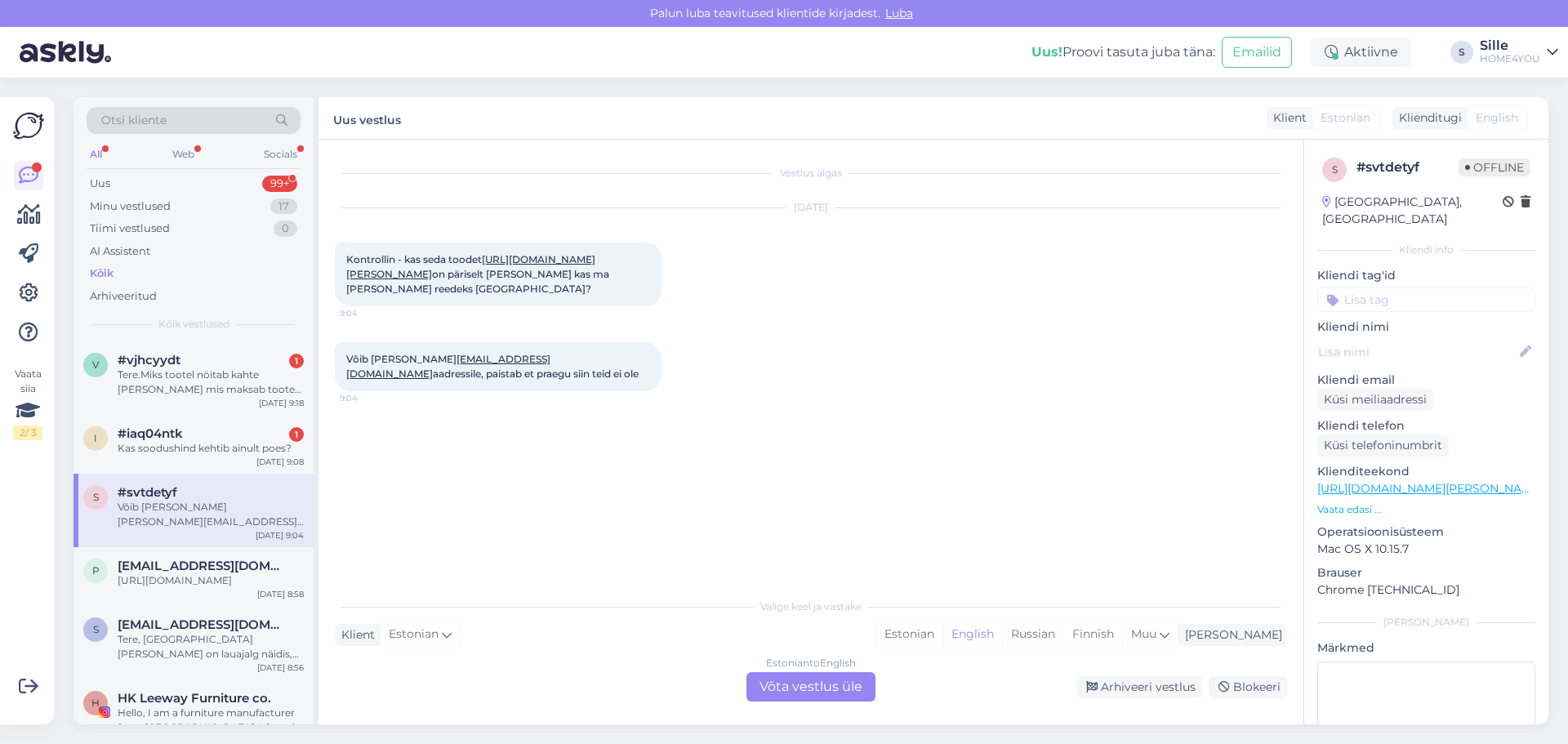
click at [453, 271] on link "[URL][DOMAIN_NAME][PERSON_NAME]" at bounding box center [471, 266] width 249 height 27
click at [805, 687] on div "Estonian to English Võta vestlus üle" at bounding box center [811, 686] width 129 height 29
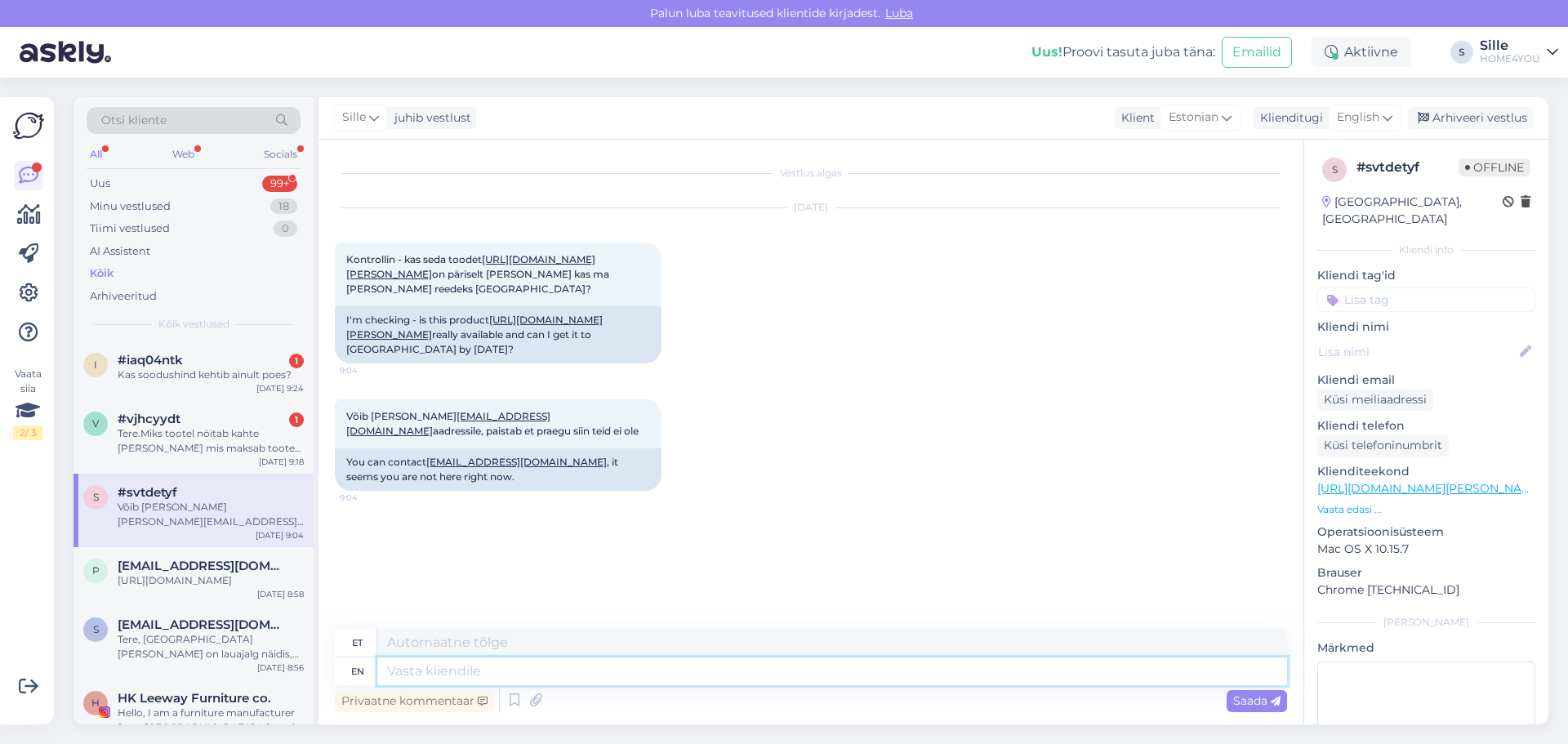
click at [750, 678] on textarea at bounding box center [832, 671] width 910 height 27
type textarea "Tere,"
type textarea "Tere, [PERSON_NAME]"
type textarea "Tere, kummaline"
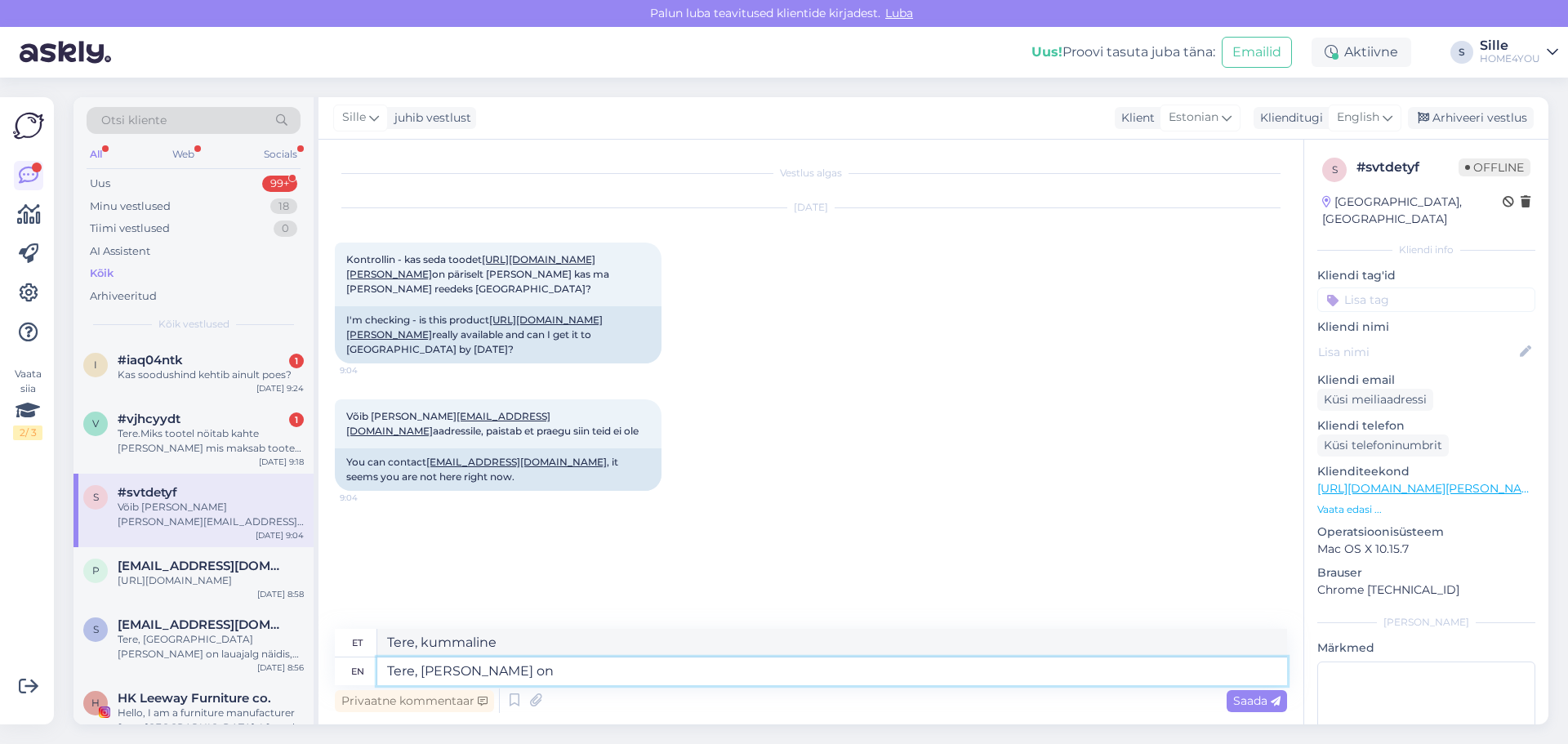
type textarea "Tere, [PERSON_NAME] on s"
type textarea "Tere, astu edasi"
type textarea "Tere, [PERSON_NAME] on saada"
type textarea "Tere, standge on saade"
type textarea "Tere, [PERSON_NAME] on saada Tartu"
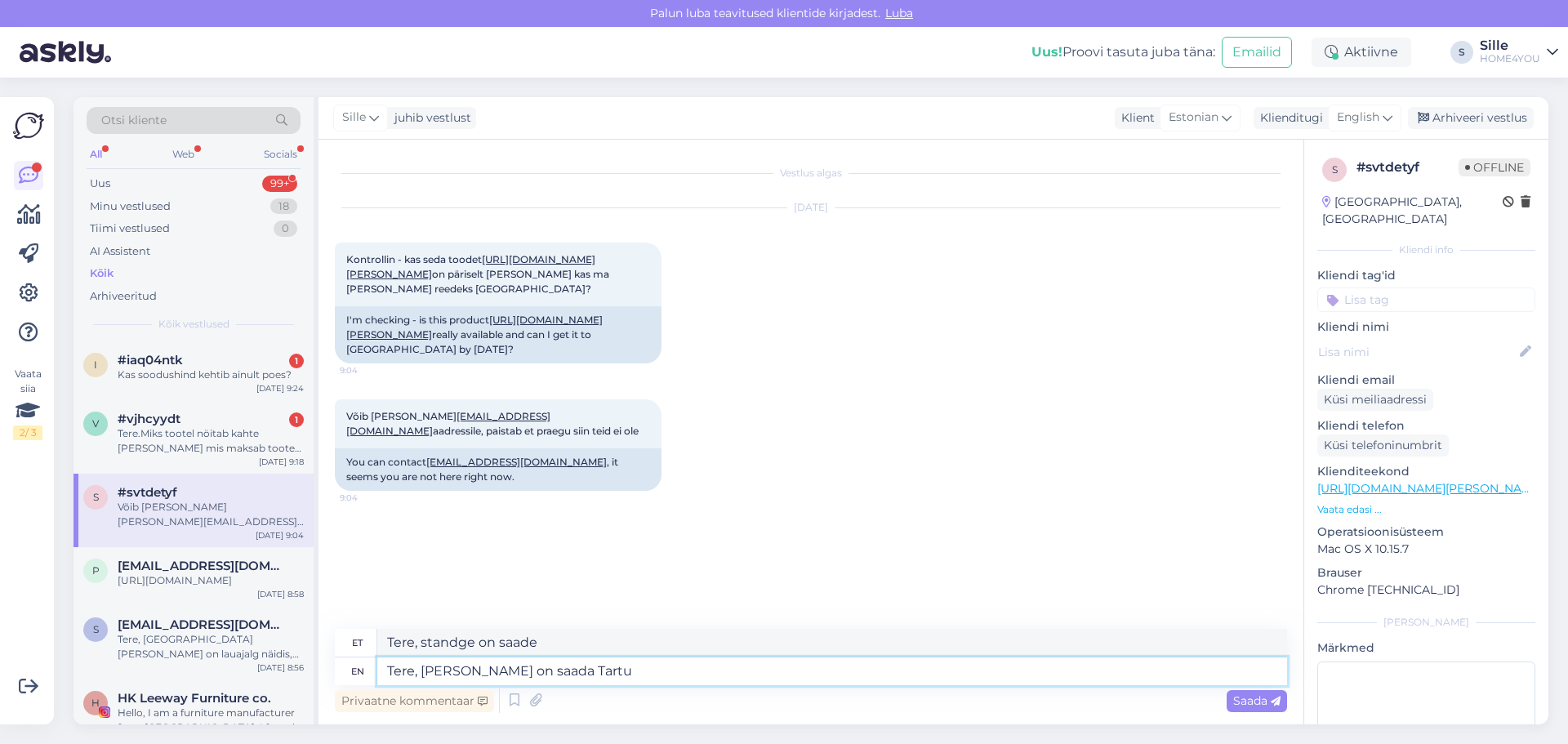
type textarea "Tere, [PERSON_NAME] on saadaval [GEOGRAPHIC_DATA]"
type textarea "Tere, [PERSON_NAME] on saada [GEOGRAPHIC_DATA] k"
type textarea "Tere, [PERSON_NAME] on saada [GEOGRAPHIC_DATA]"
type textarea "Tere, [PERSON_NAME] on saada Tartu Lõunakeskuse kaupluses,"
type textarea "Tere, [PERSON_NAME] on saada Tartu Lõunakeskuse kaupluses"
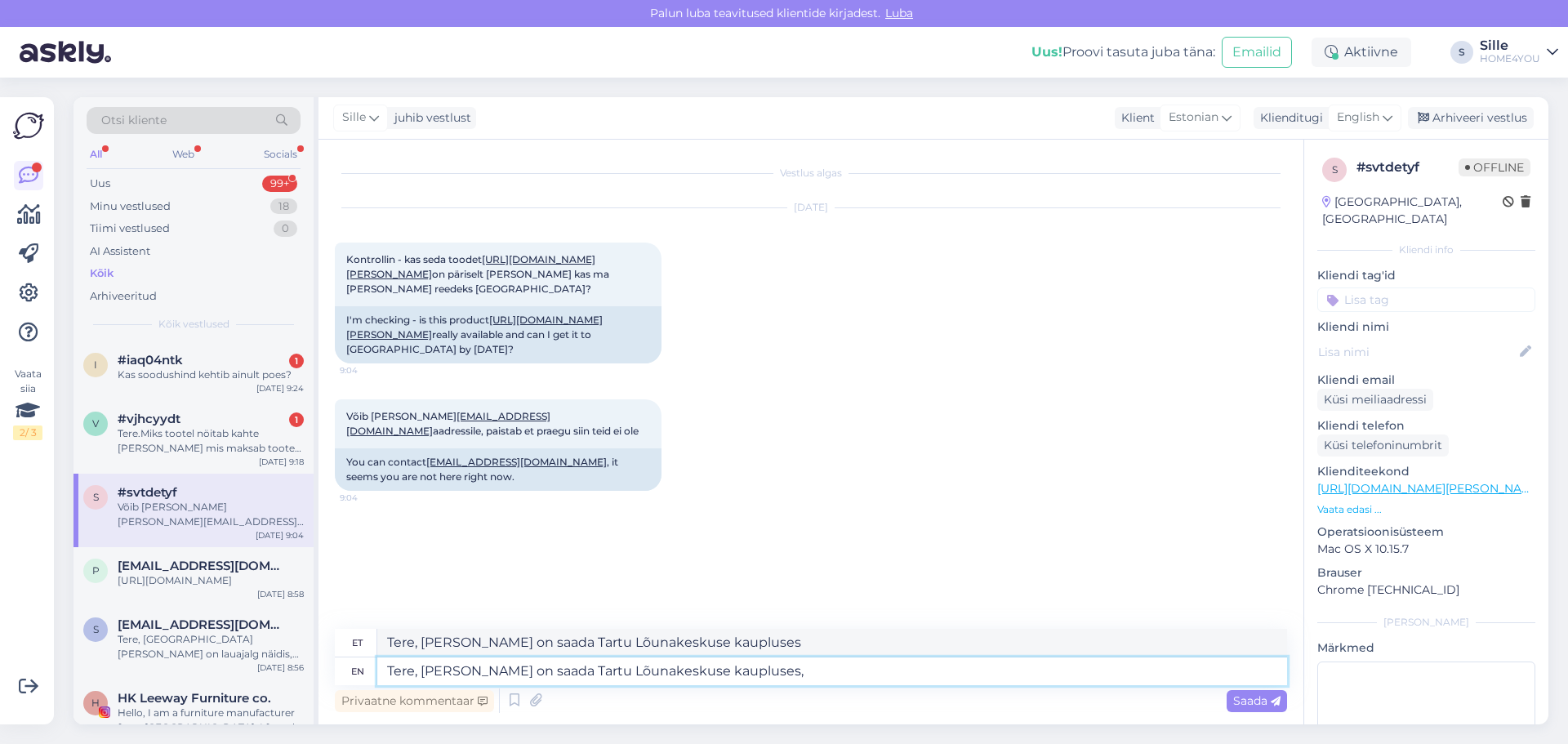
type textarea "Tere, [PERSON_NAME] on saada Tartu Lõunakeskuse kaupluses, s"
type textarea "Tere, [PERSON_NAME] on saada Tartu Lõunakeskuse kaupluses,"
type textarea "Tere, [PERSON_NAME] on saada Tartu Lõunakeskuse kaupluses, [GEOGRAPHIC_DATA] es"
type textarea "Tere, [PERSON_NAME] on saada Tartu Lõunakeskuse kaupluses, soovitam"
type textarea "Tere, [PERSON_NAME] on saada Tartu Lõunakeskuse kaupluses, soovitam esinna"
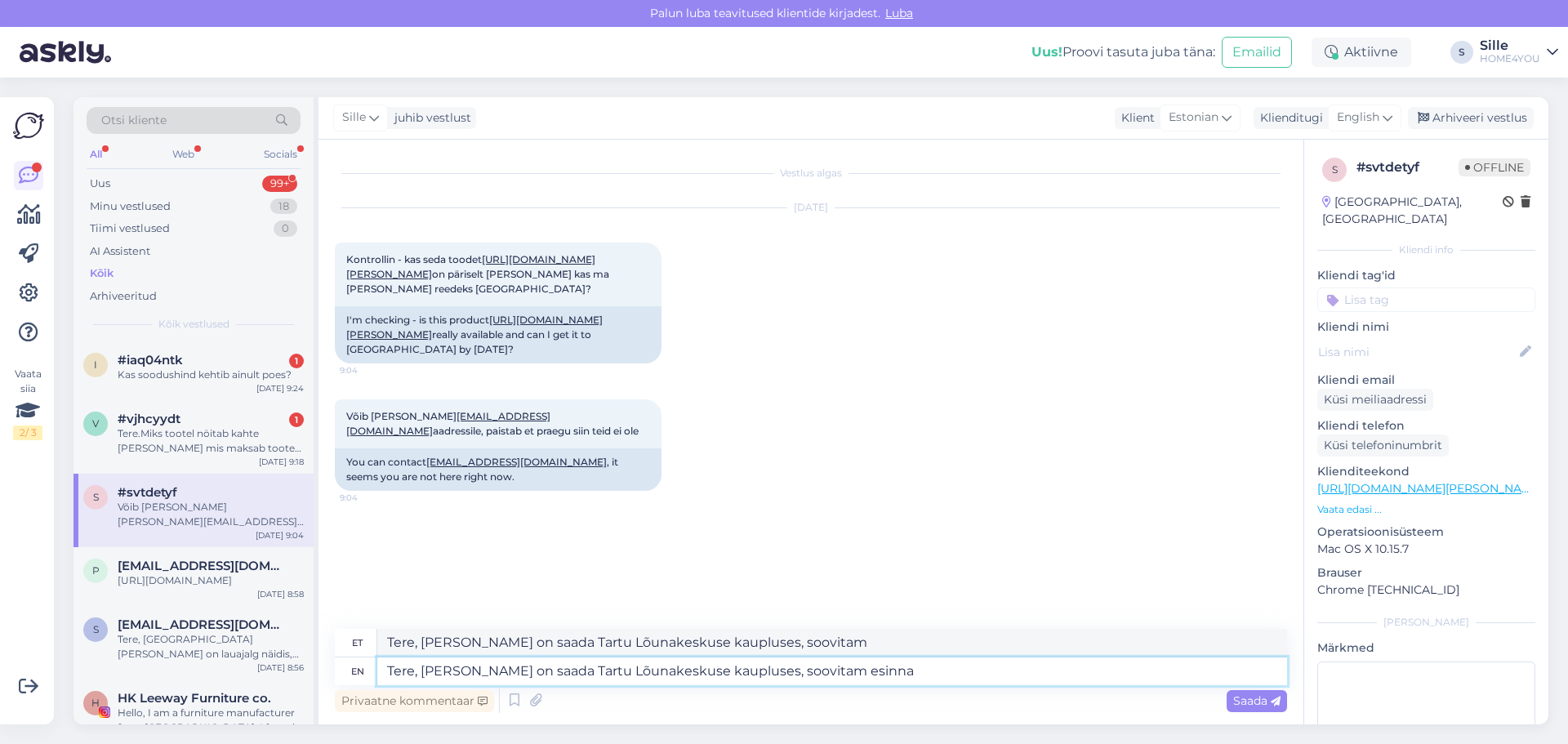
type textarea "Tere, [PERSON_NAME] on saada Tartu Lõunakeskuse kaupluses, soovitam esinna"
type textarea "Tere, [PERSON_NAME] on saada Tartu Lõunakeskuse kaupluses, soovitam esinna heli…"
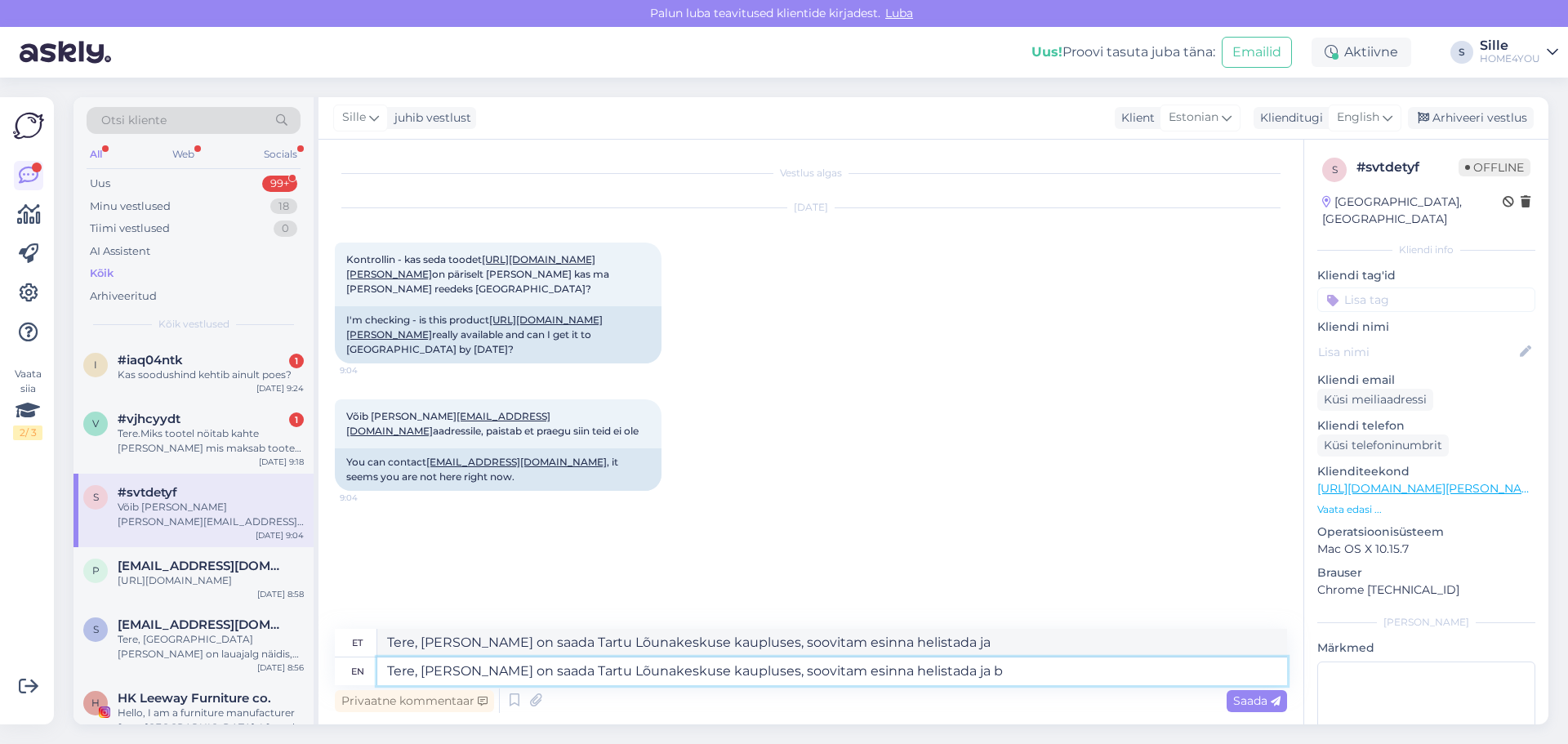
type textarea "Tere, [PERSON_NAME] on saada Tartu Lõunakeskuse kaupluses, soovitam esinna heli…"
type textarea "Tere, [PERSON_NAME] on saada Tartu Lõunakeskuse kaupluses, soovitame helistada …"
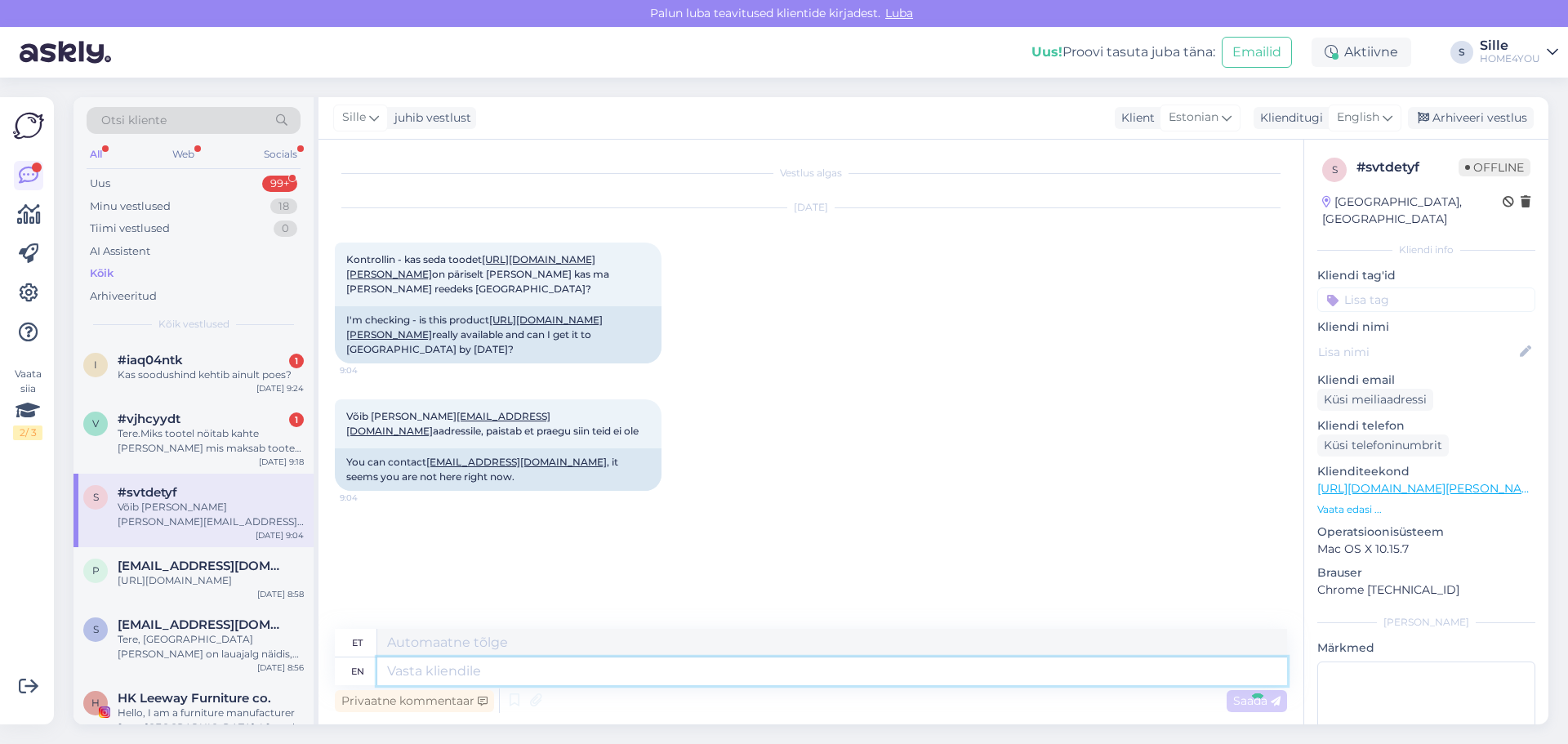
scroll to position [51, 0]
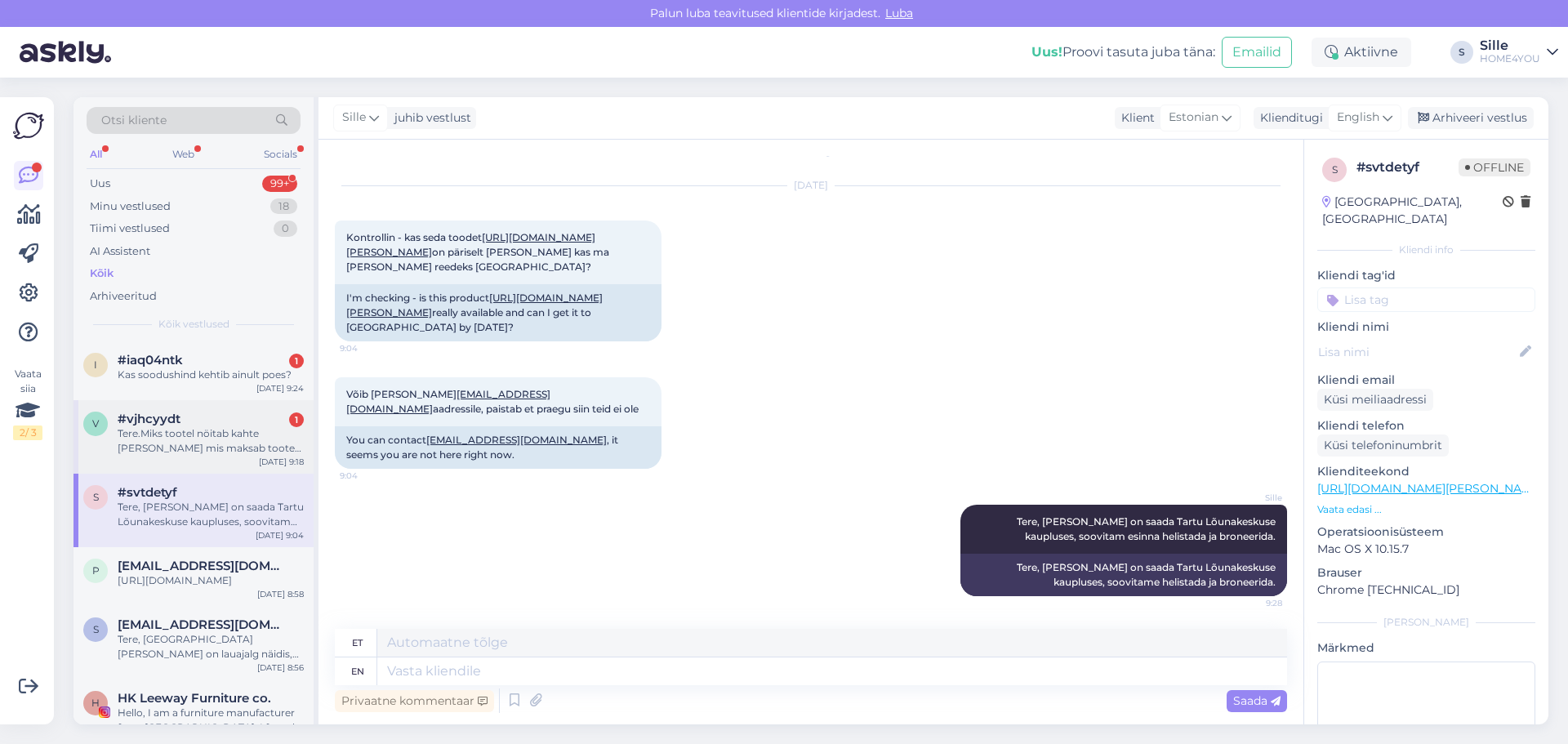
click at [233, 422] on div "#vjhcyydt 1" at bounding box center [210, 419] width 186 height 15
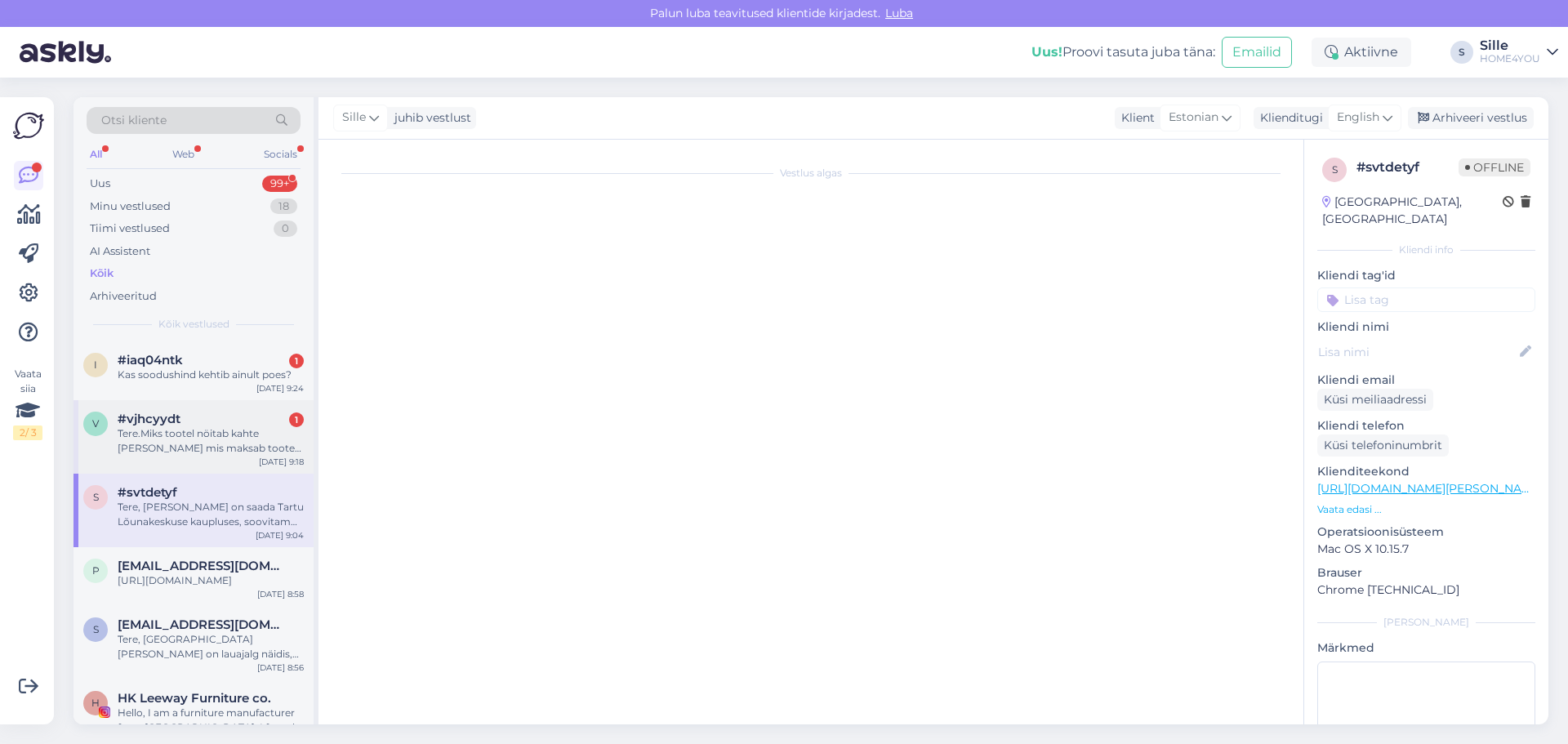
scroll to position [0, 0]
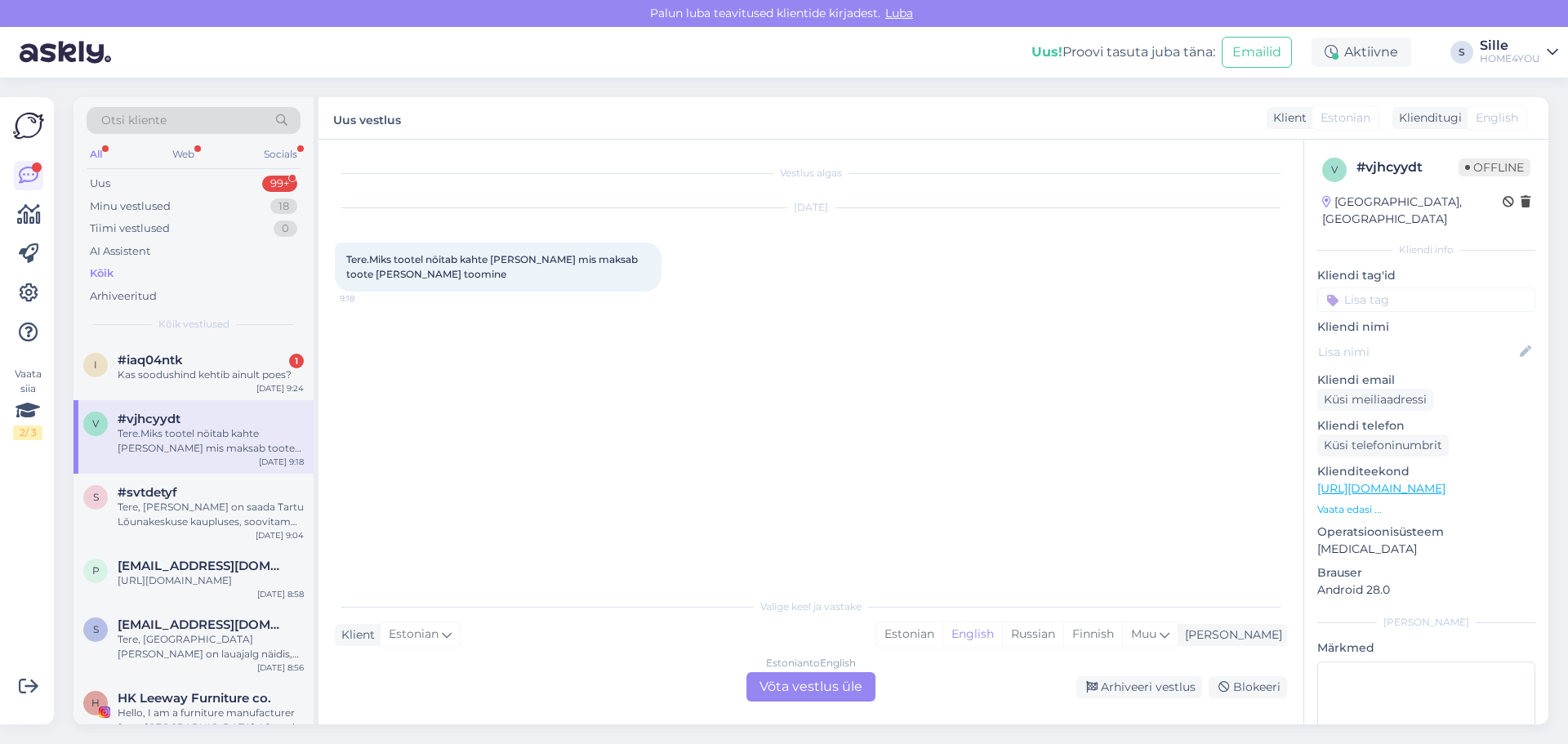
click at [553, 269] on div "Tere.Miks tootel nöitab kahte [PERSON_NAME] mis maksab toote [PERSON_NAME] toom…" at bounding box center [499, 266] width 327 height 49
click at [826, 685] on div "Estonian to English Võta vestlus üle" at bounding box center [811, 686] width 129 height 29
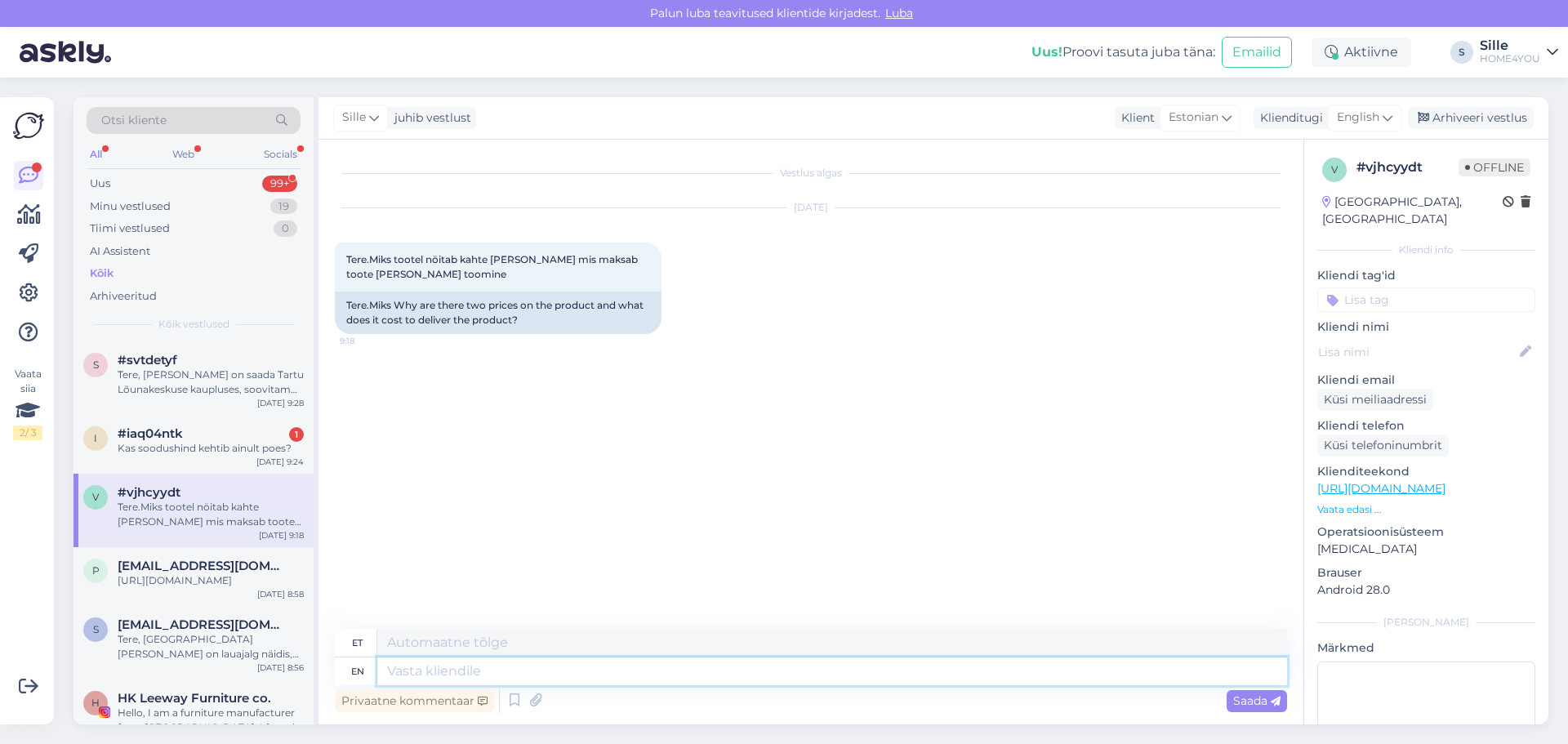
click at [721, 676] on textarea at bounding box center [832, 671] width 910 height 27
type textarea "Tere,"
type textarea "Tere, tundub l"
type textarea "Tere, tundub"
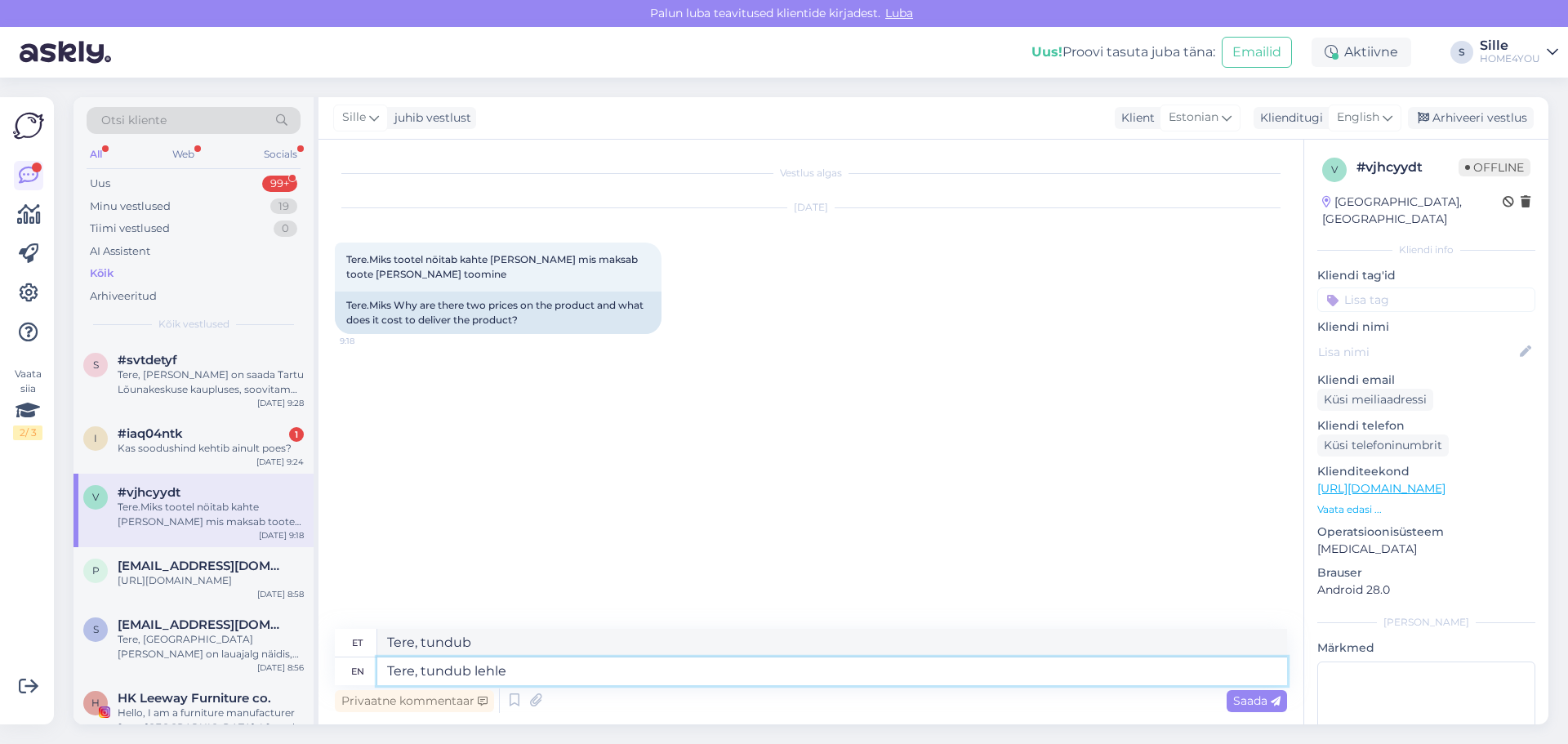
type textarea "Tere, tundub lehle o"
type textarea "Tere, tundsin lehte"
type textarea "Tere, tundub lehle on t"
type textarea "Tere, tundsin lehle edasi"
type textarea "Tere, tundub lehle on tehniline"
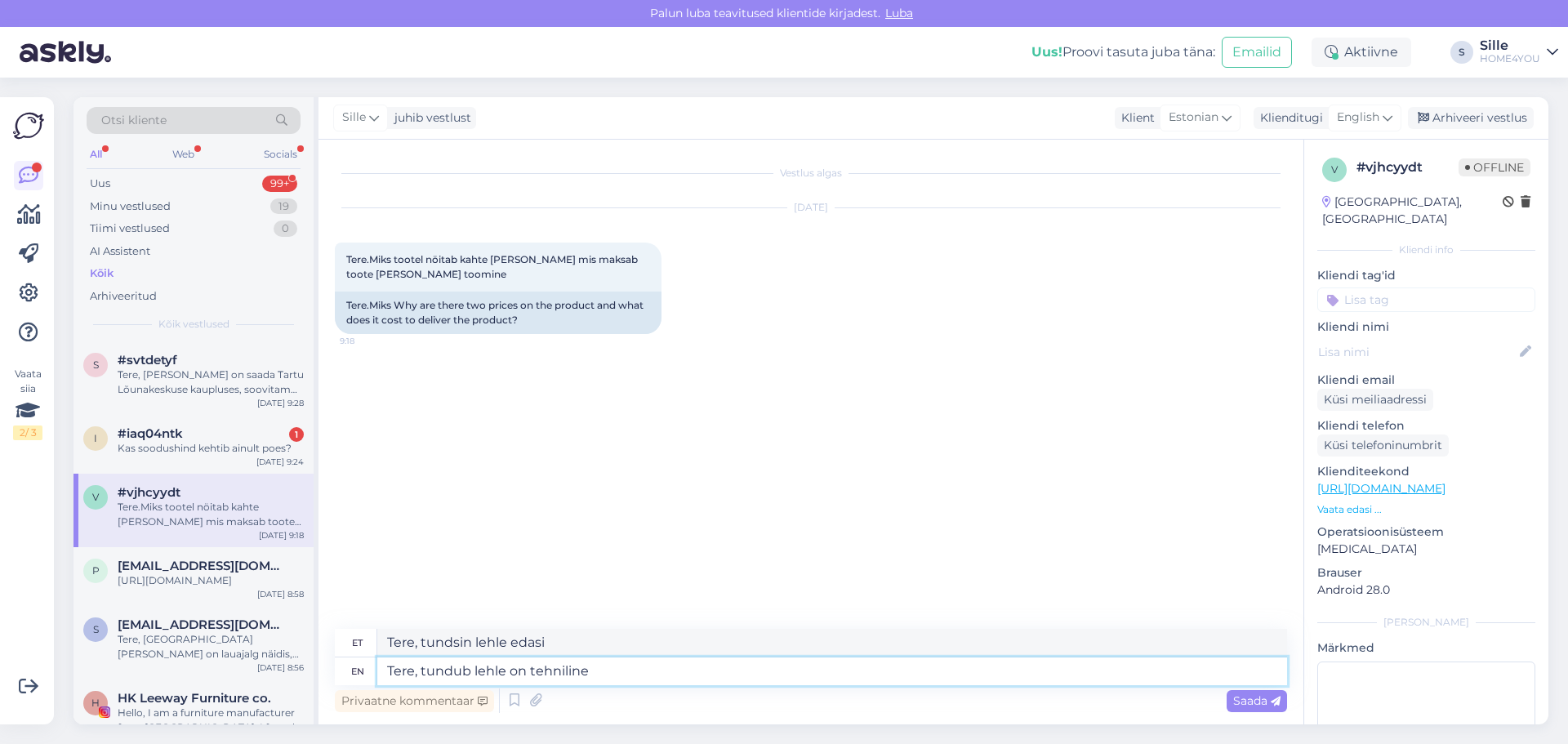
type textarea "Tere, tundub lehle on tehniline"
type textarea "Tere, tundub lehle on tehniline t"
type textarea "Tere, tundub lehle on tehniline tõrge"
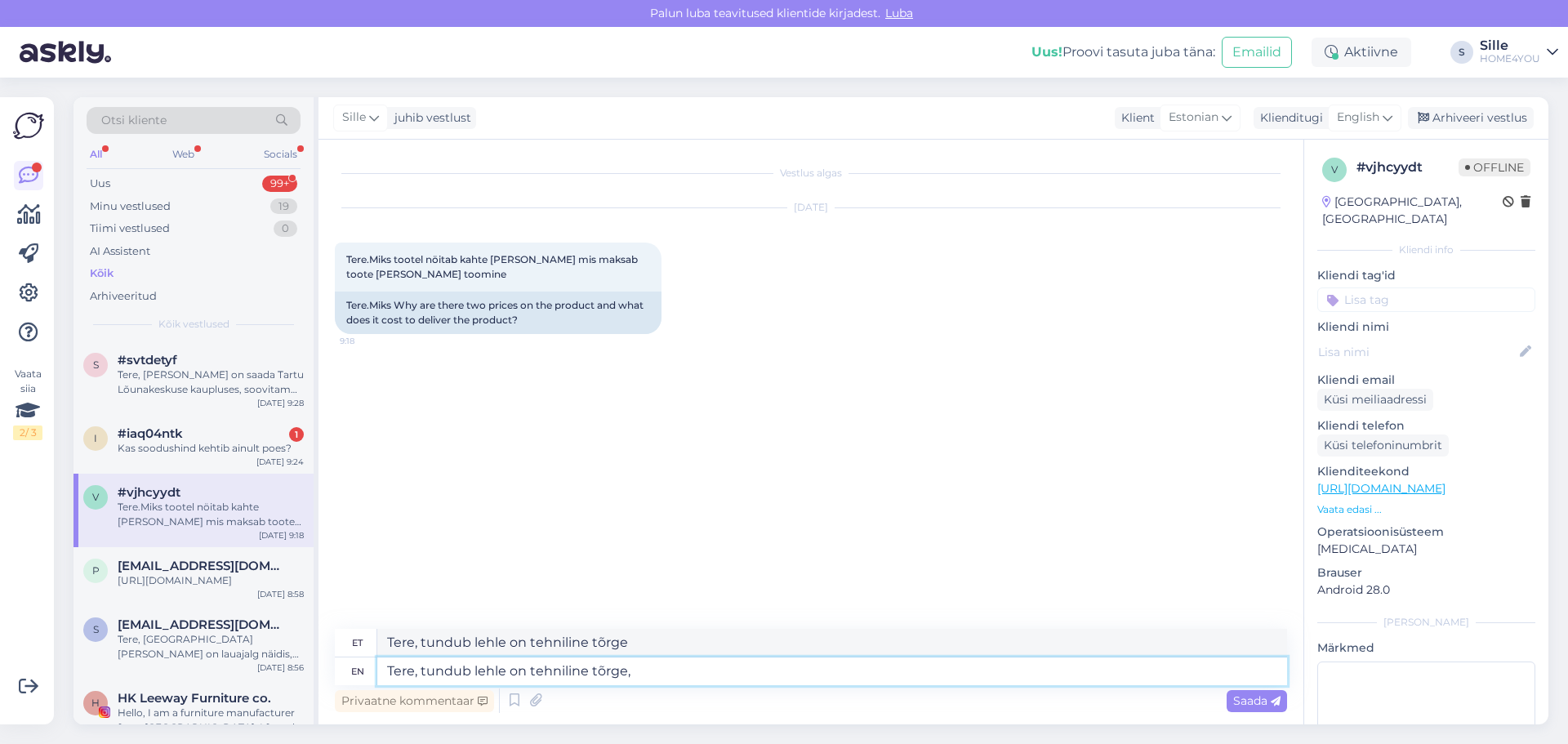
type textarea "Tere, tundub lehle on tehniline tõrge, m"
type textarea "Tere, tundub lehle on tehniline tõrge,"
type textarea "Tere, tundub lehle on tehniline tõrge, mis"
type textarea "Tere, tundub lehle on tehniline tõrge, mis laheneb"
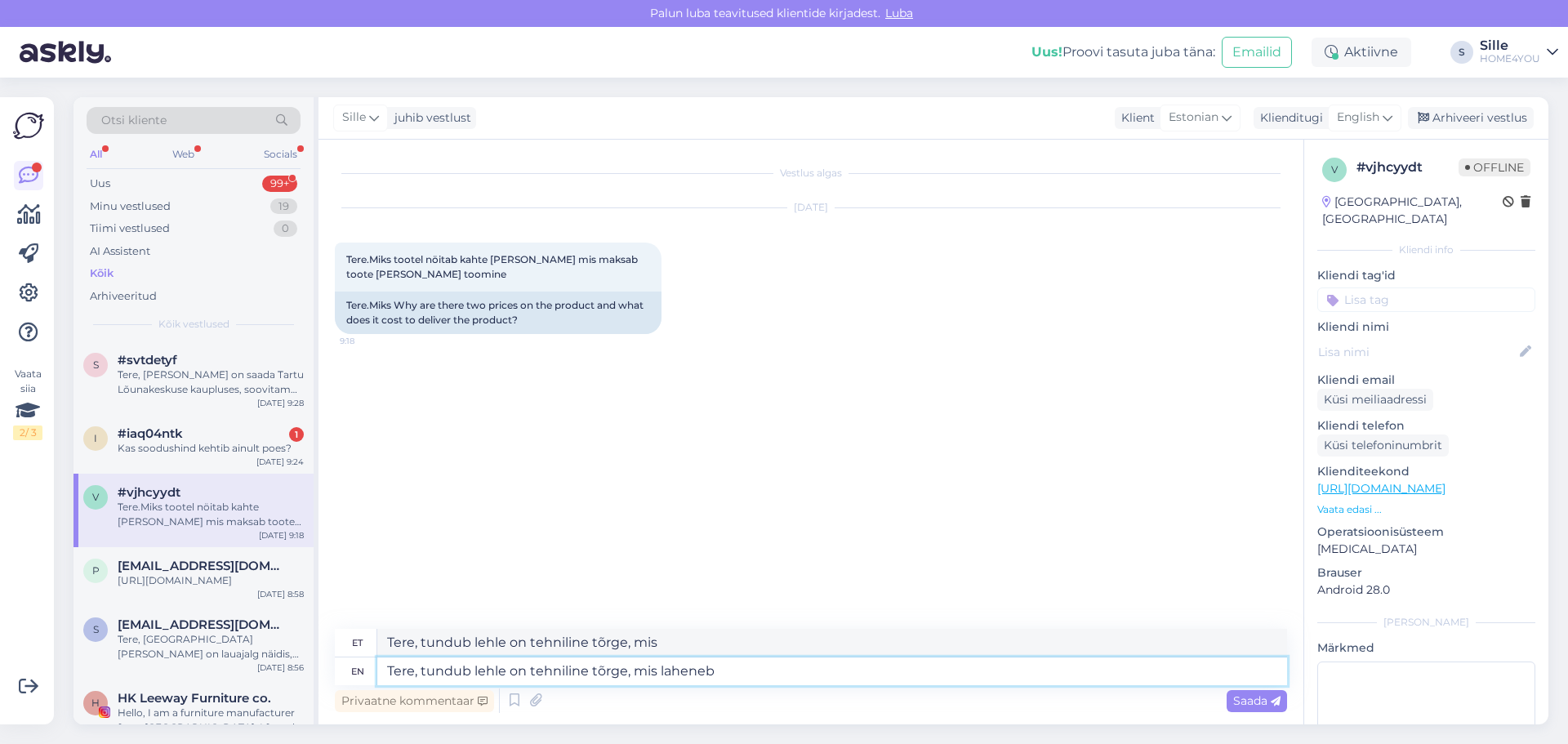
type textarea "Tere, tundub lehle on tehniline tõrge, mis laheneb"
type textarea "Tere, tundub lehle on tehniline tõrge, mis laheneb pool et"
type textarea "Tere, tundub lehle on tehniline tõrge, mis laheneb pool"
type textarea "Tere, tundub lehle on tehniline tõrge, mis laheneb pool etunni j"
type textarea "Tere, tundub lehle on tehniline tõrge, mis laheneb pool etunni"
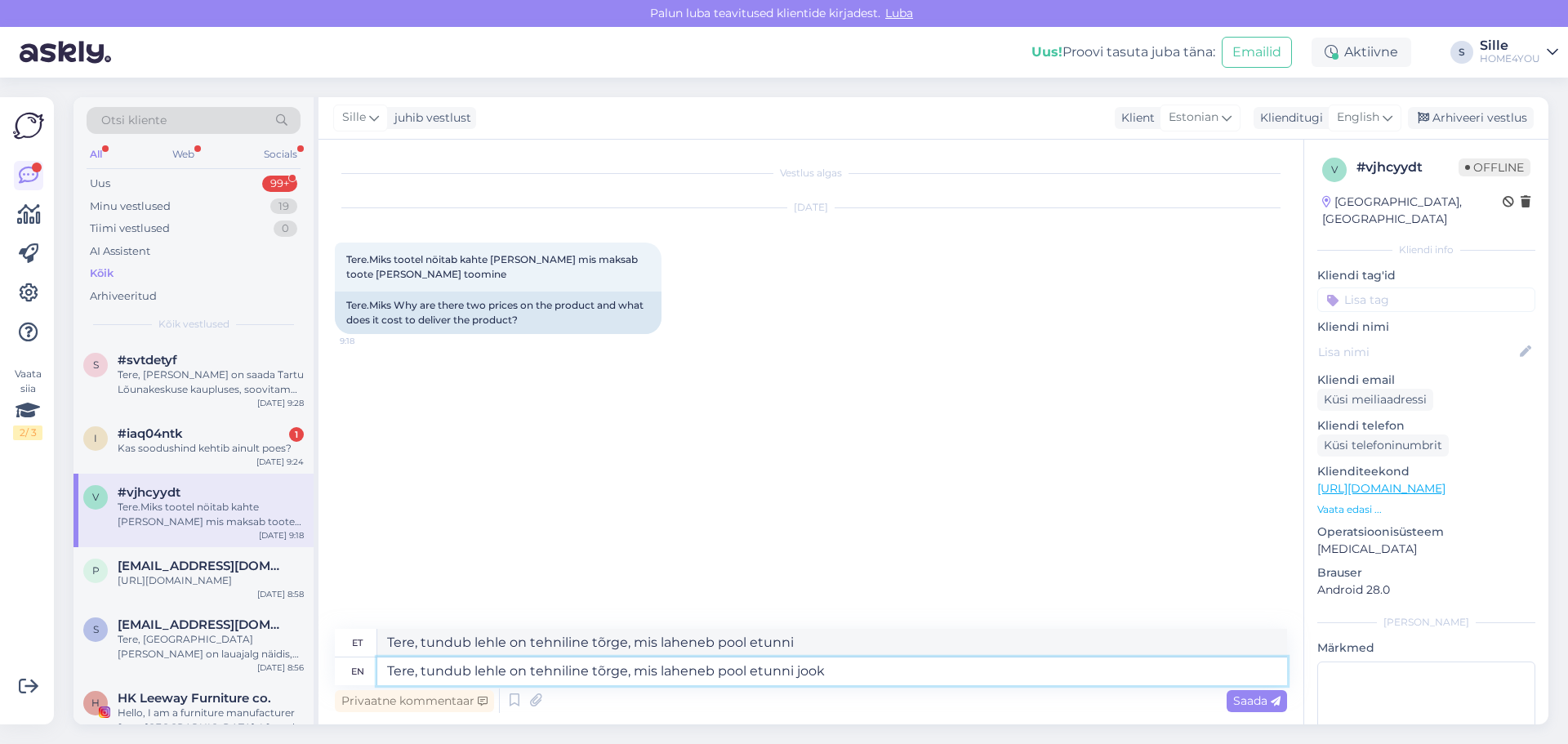
type textarea "Tere, tundub lehle on tehniline tõrge, mis laheneb pool etunni jooku"
type textarea "Tere, tundub lehle on tehniline tõrge, mis laheneb pool etunni jooksul."
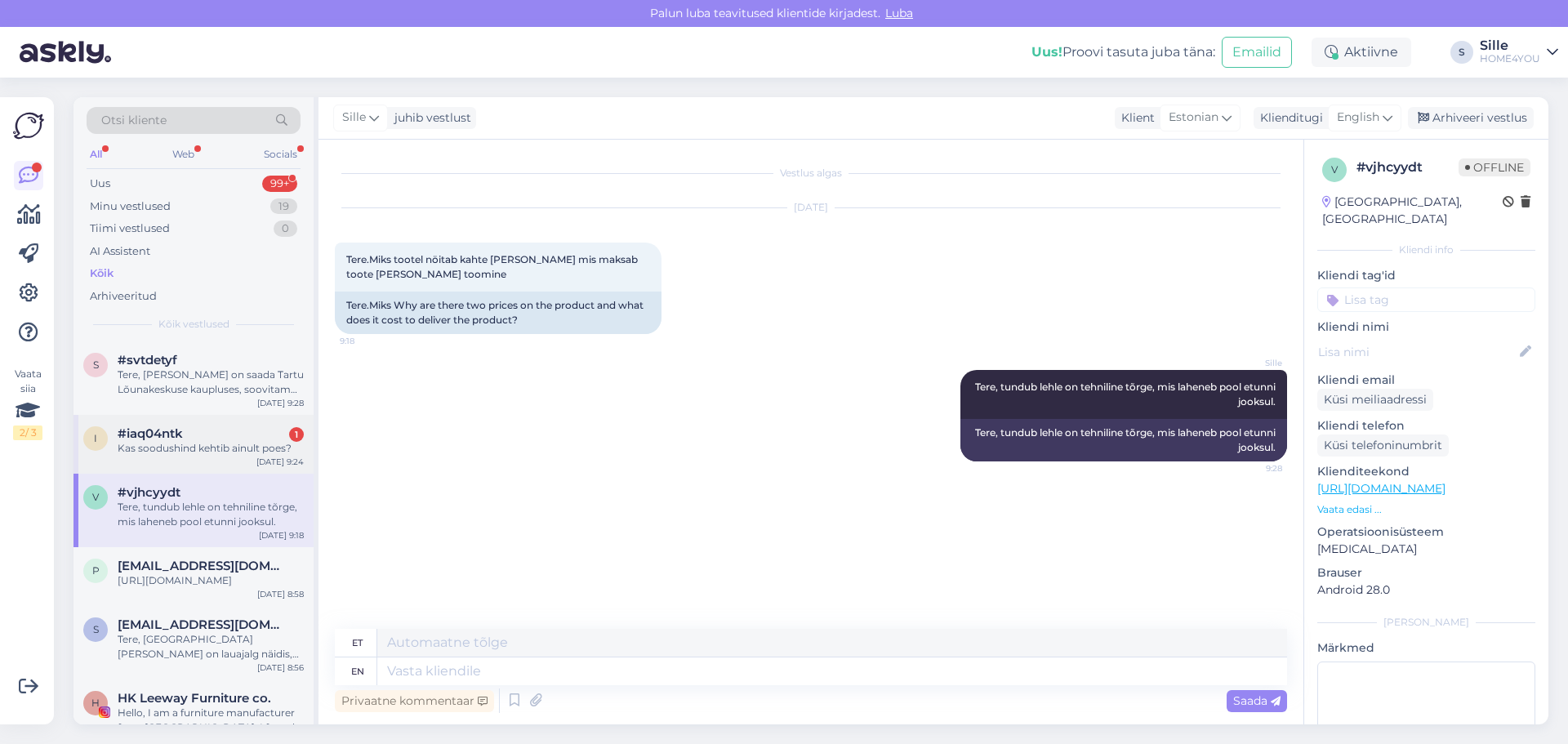
click at [225, 458] on div "i #iaq04ntk 1 Kas soodushind kehtib ainult poes? [DATE] 9:24" at bounding box center [194, 444] width 240 height 59
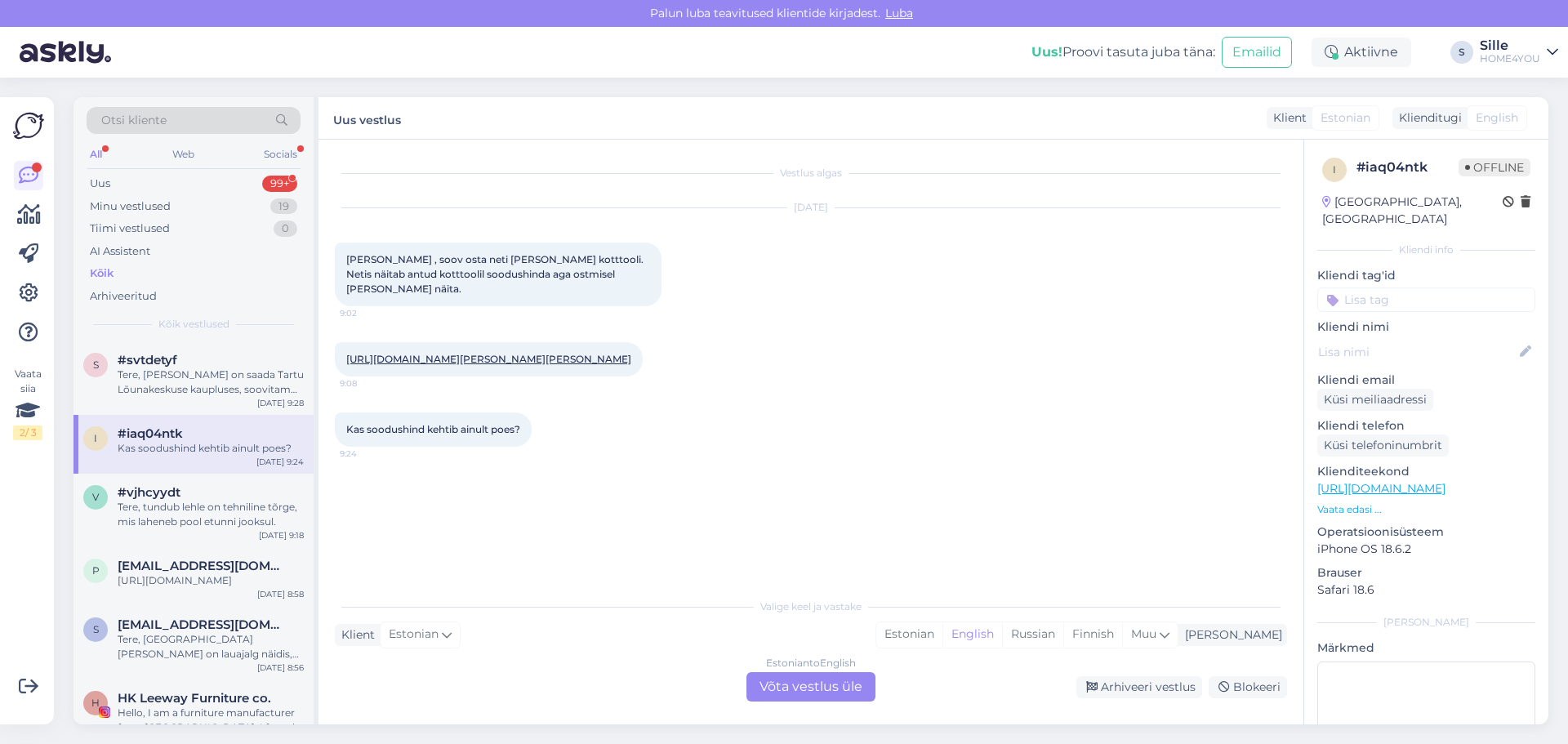
click at [796, 685] on div "Estonian to English Võta vestlus üle" at bounding box center [811, 686] width 129 height 29
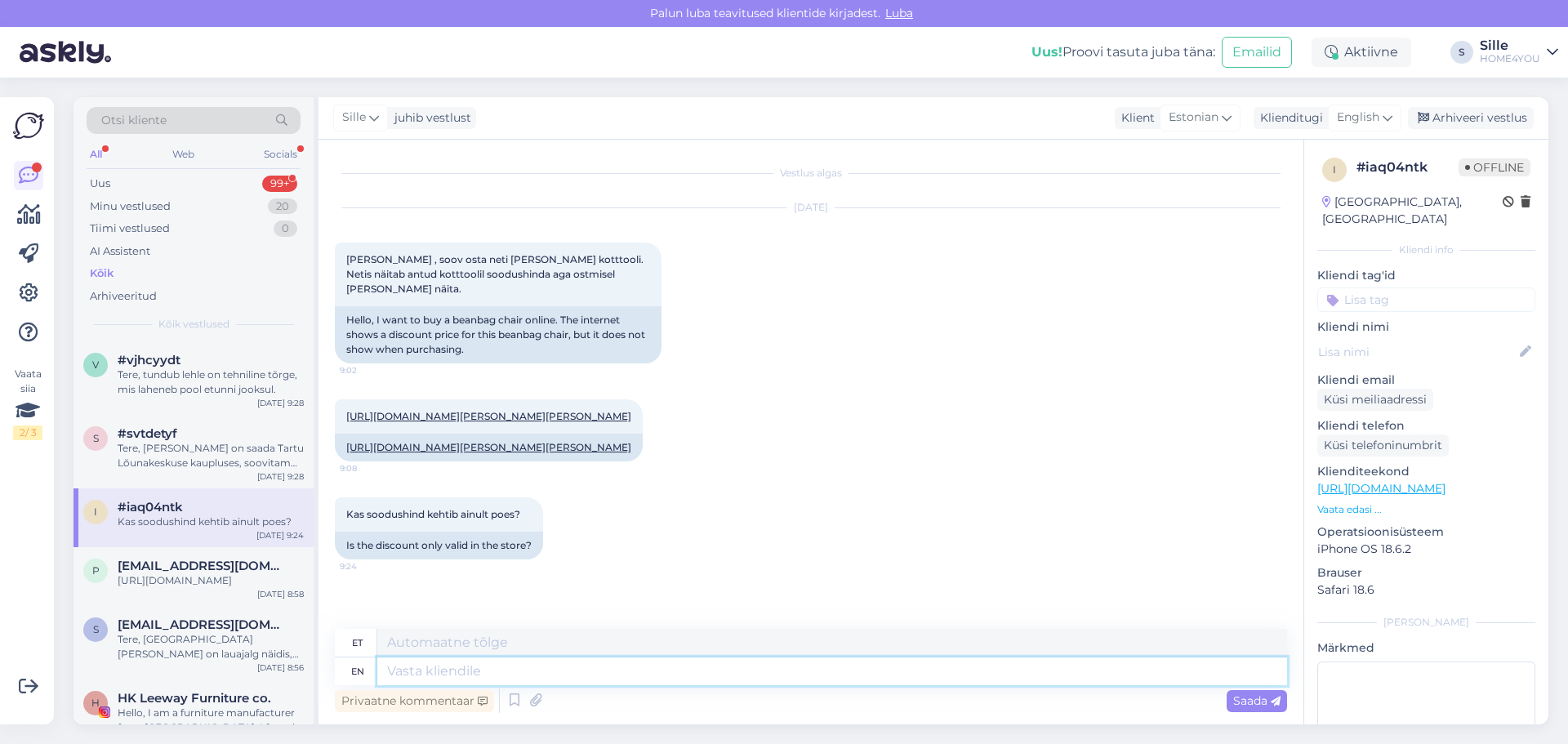
click at [650, 670] on textarea at bounding box center [832, 671] width 910 height 27
type textarea "Tere,"
type textarea "Tere"
type textarea "Tere, h"
type textarea "Tere,"
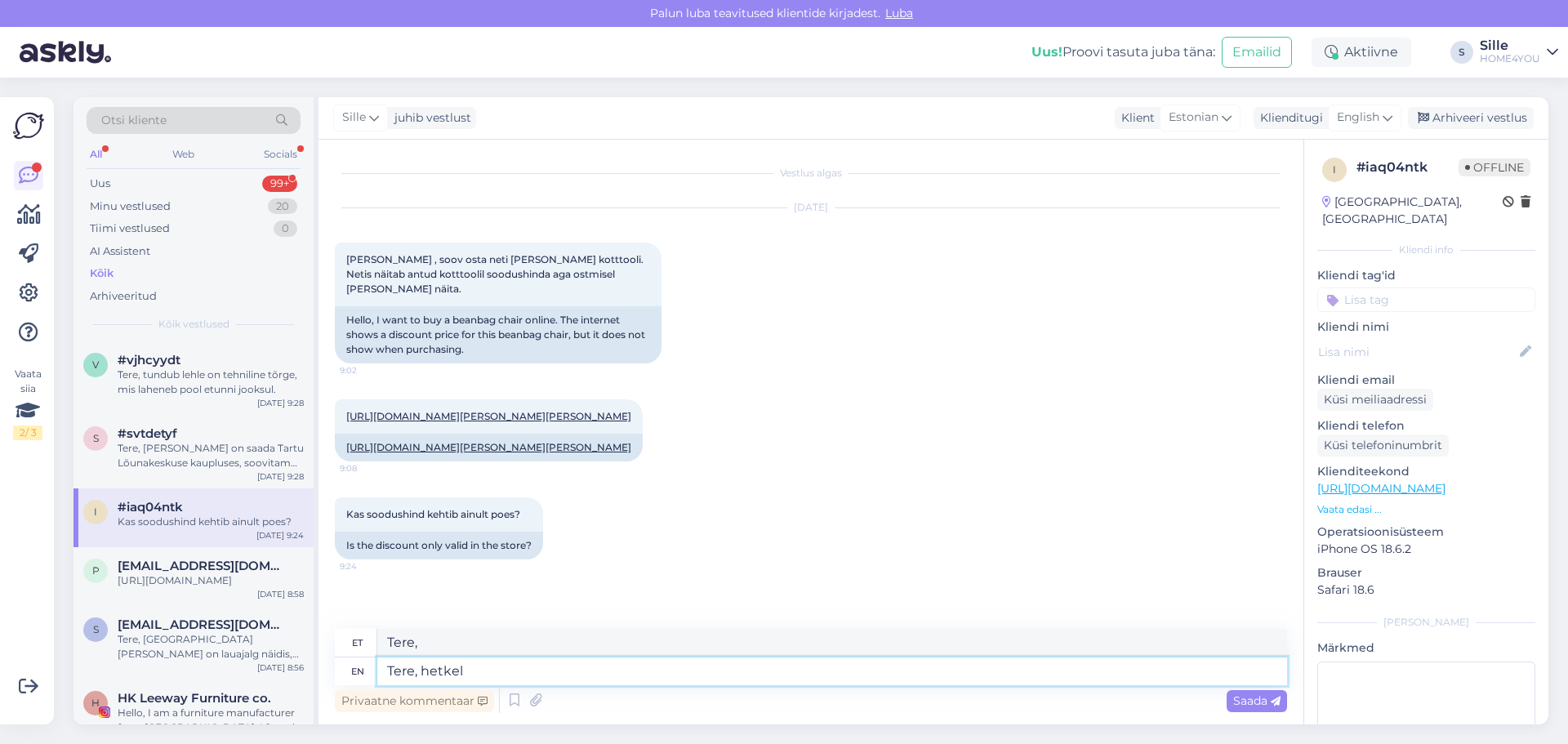
type textarea "Tere, hetkel o"
type textarea "Tere, hetkel"
type textarea "Tere, hetkel kodulehel"
type textarea "Tere, [PERSON_NAME] kodulehelt"
type textarea "Tere, hetkel kodulehel tehniline"
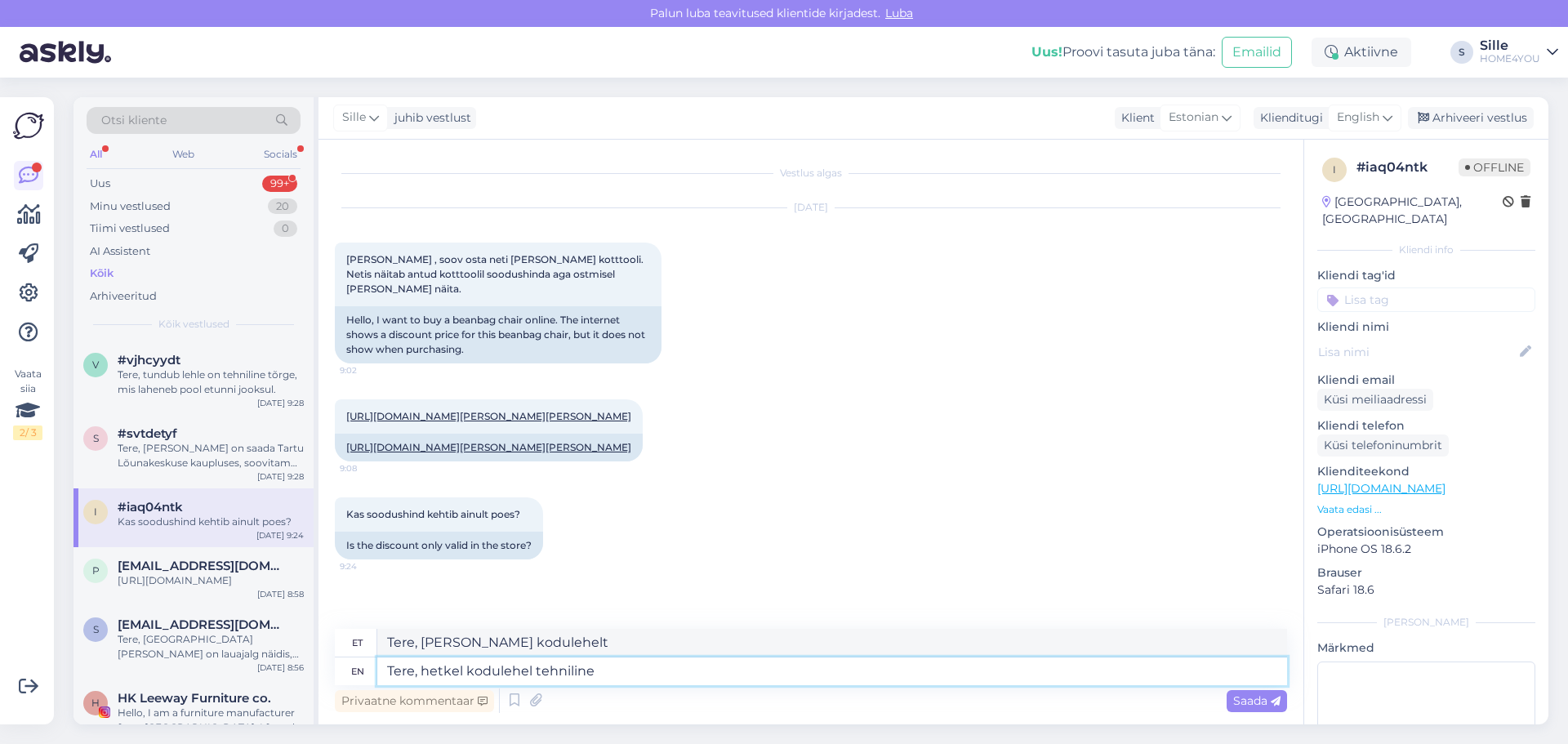
type textarea "Tere, hetkel kodulehel tehniline"
type textarea "Tere, hetkel kodulehel tehniline tõrge, la"
type textarea "Tere, hetkel kodulehel tehniline tõrge,"
type textarea "Tere, hetkel kodulehel tehniline tõrge, laheneb"
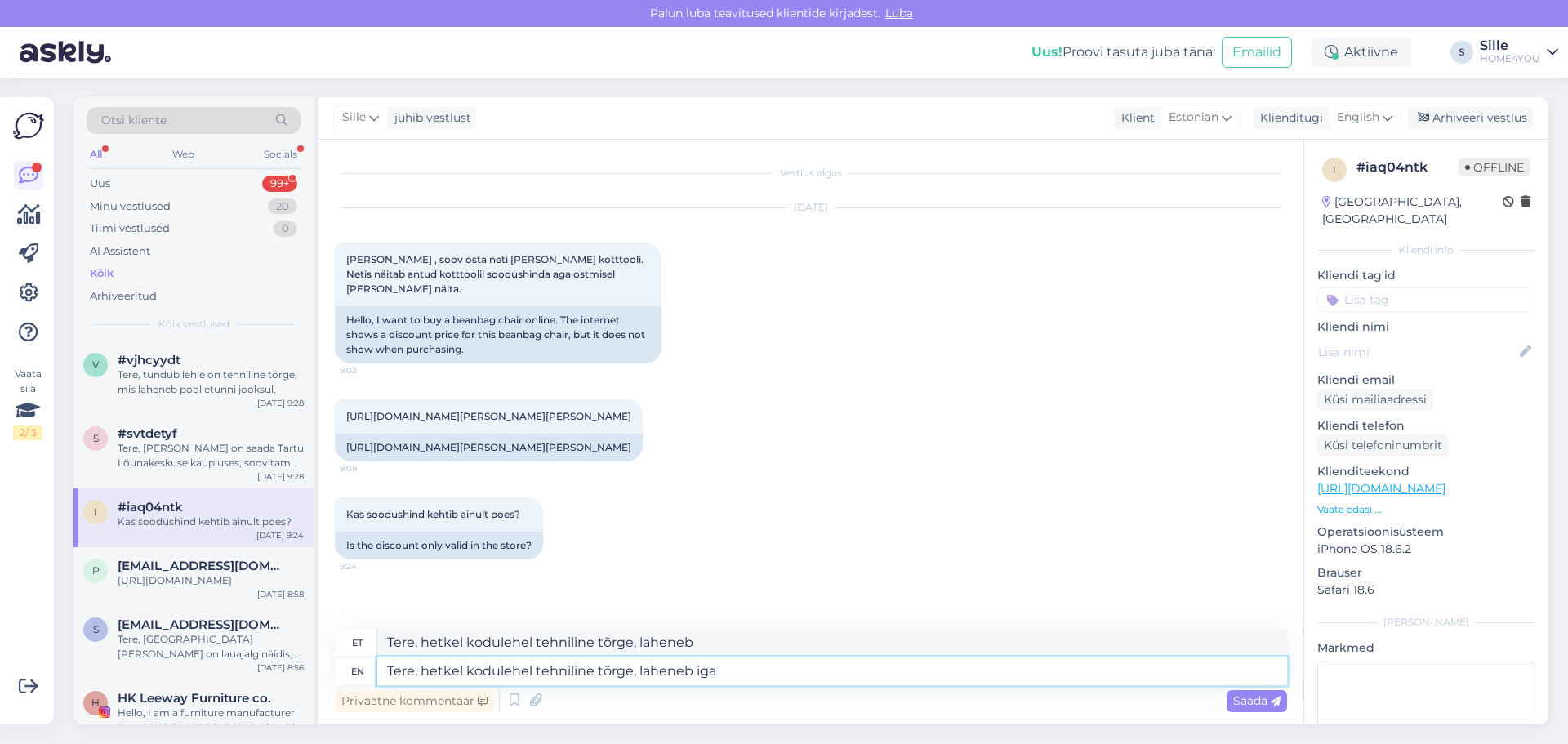
type textarea "Tere, hetkel kodulehel tehniline tõrge, laheneb iga"
type textarea "Tere, hetkel kodulehel tehniline tõrge, laheneb iga hetk."
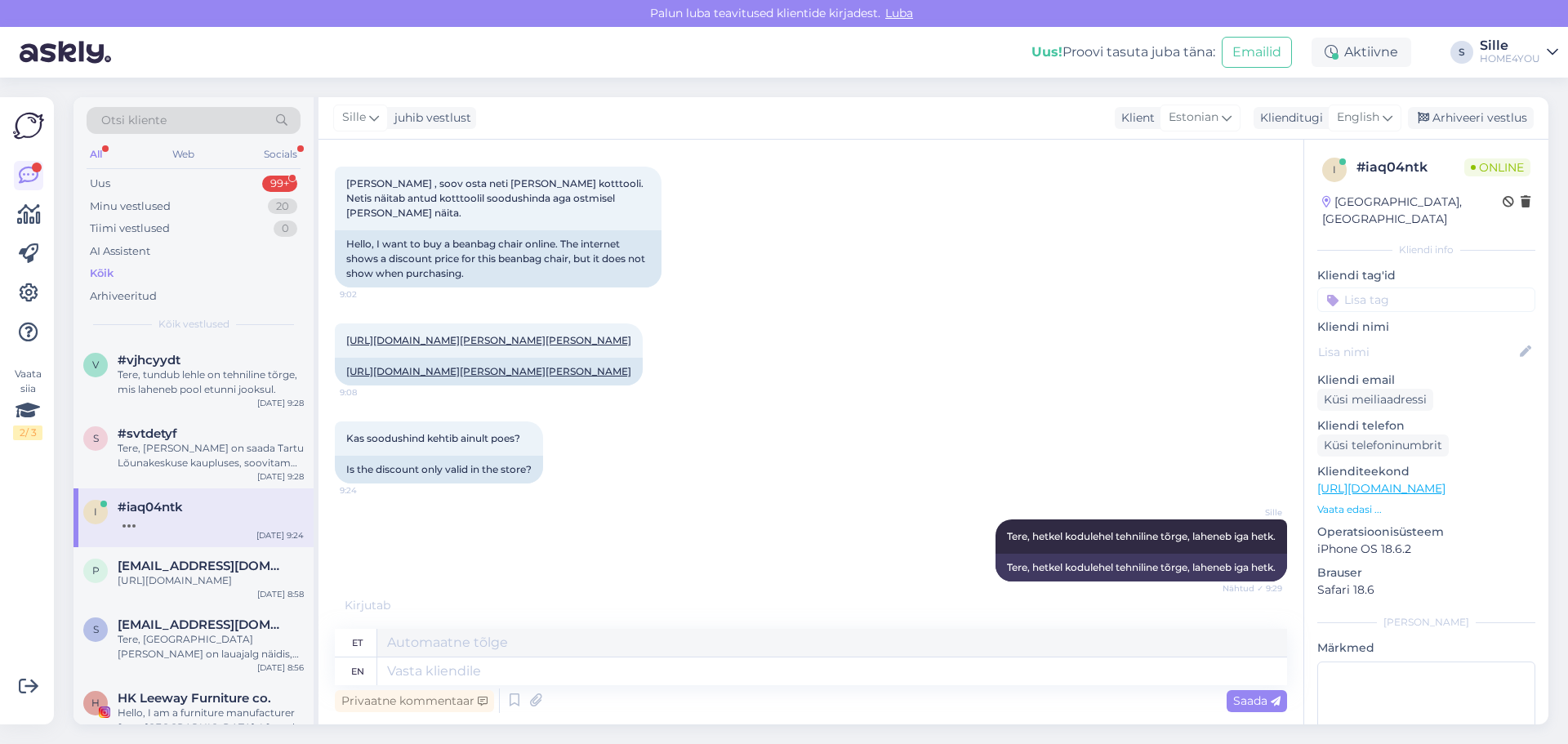
scroll to position [174, 0]
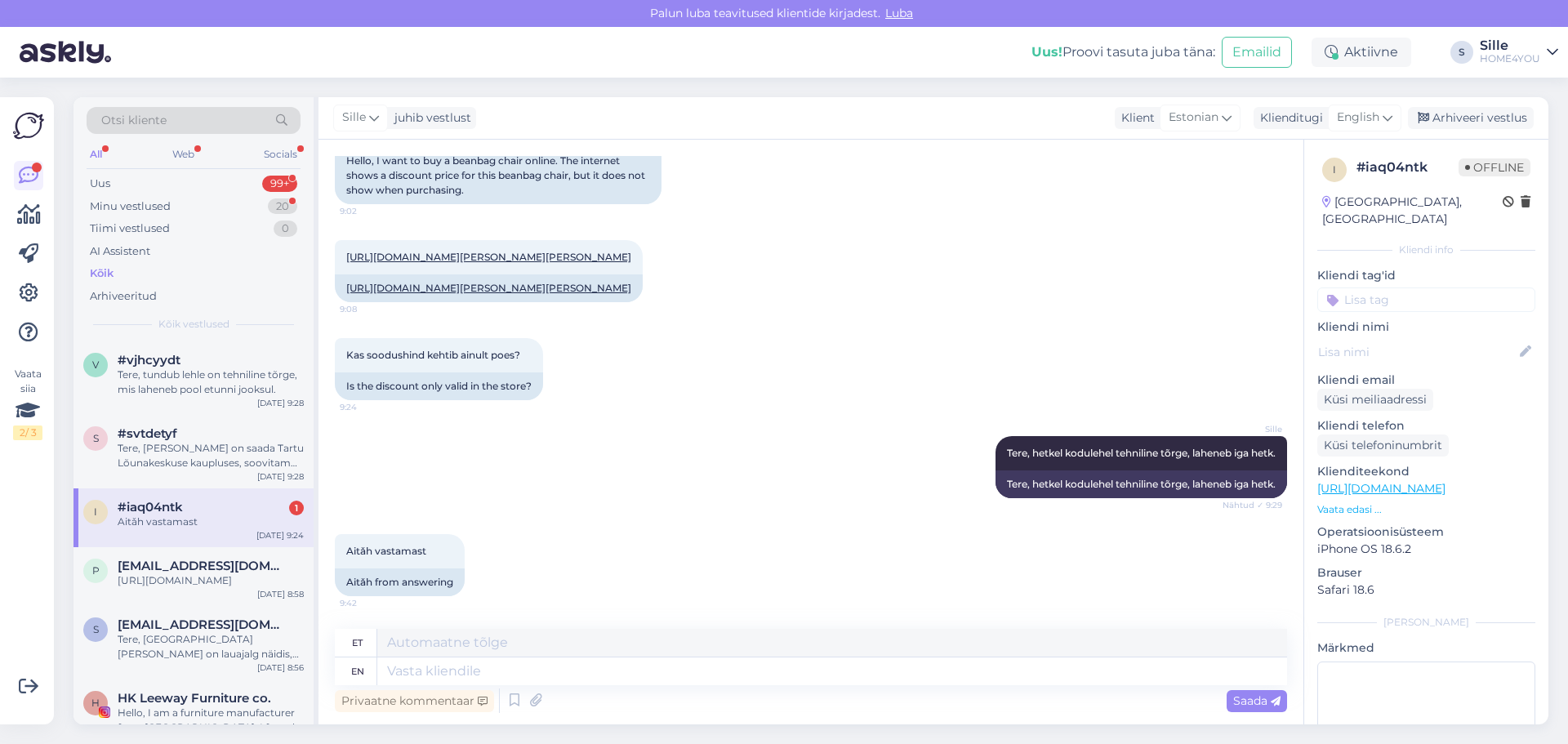
click at [181, 518] on div "Aitǎh vastamast" at bounding box center [210, 521] width 186 height 15
click at [869, 666] on textarea at bounding box center [832, 671] width 910 height 27
type textarea "Palun"
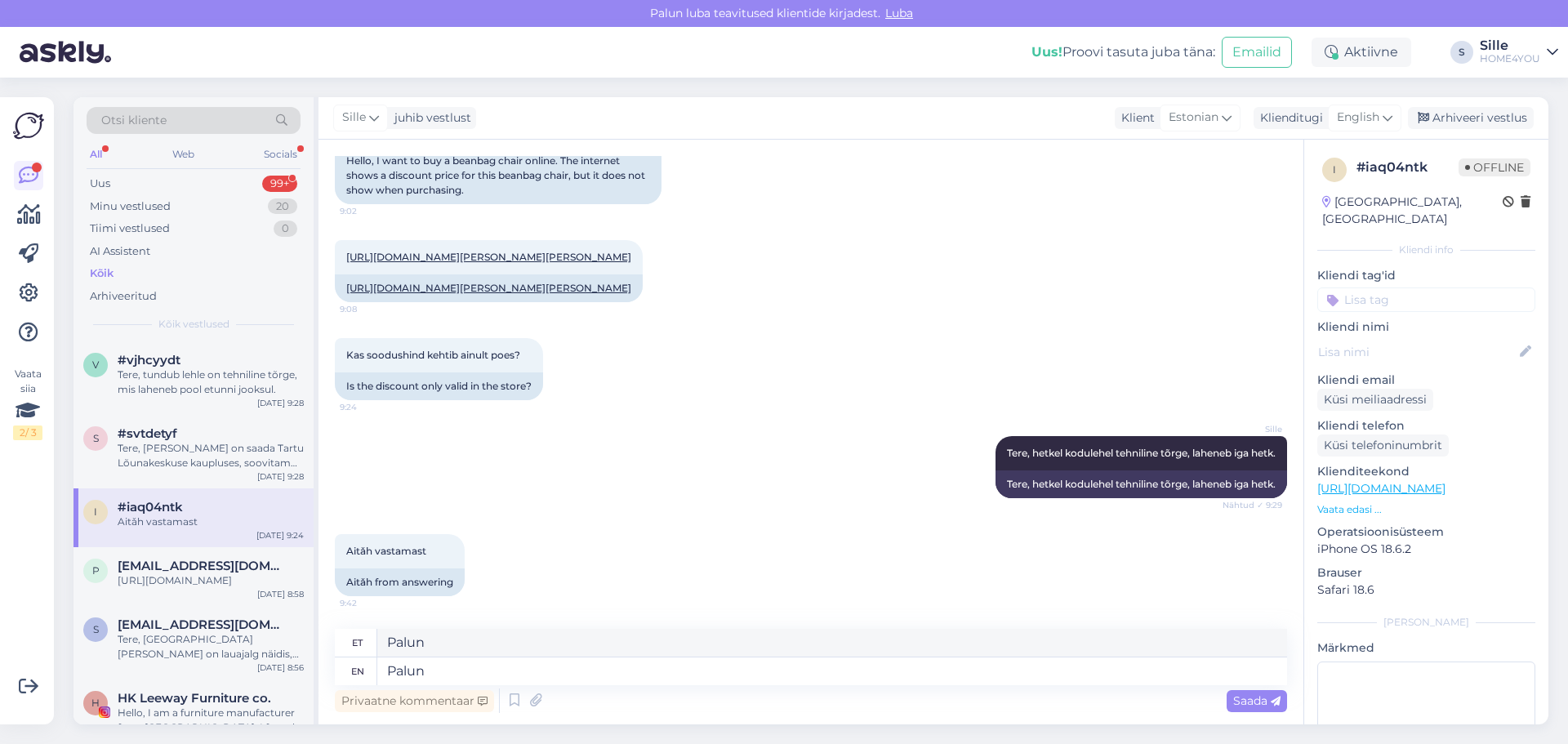
click at [1229, 701] on div "Saada" at bounding box center [1257, 701] width 60 height 22
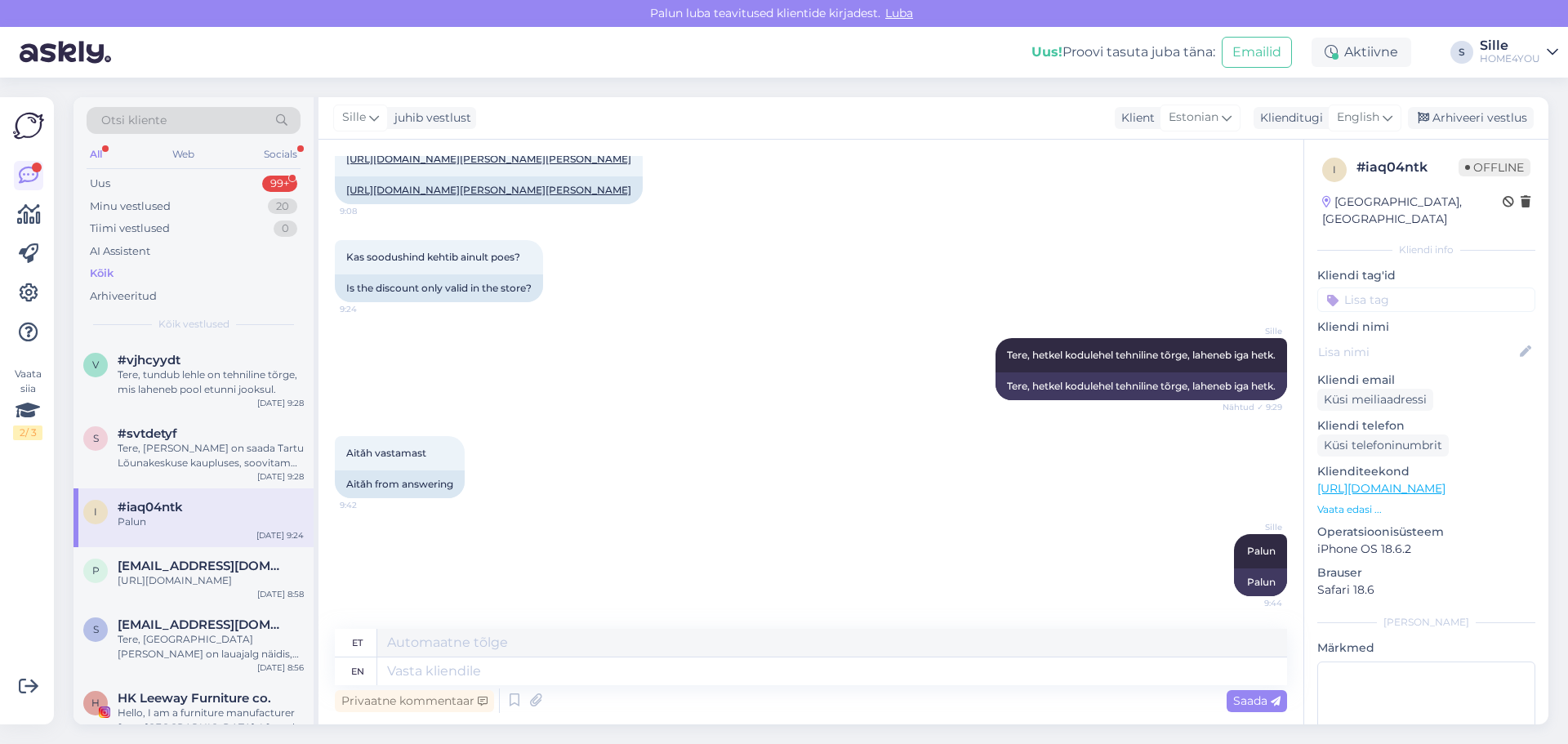
click at [103, 277] on div "Kõik" at bounding box center [102, 273] width 24 height 16
